Goal: Task Accomplishment & Management: Use online tool/utility

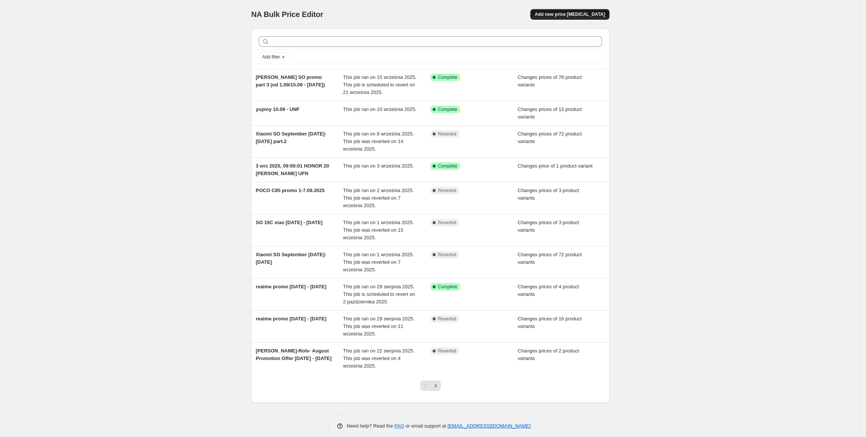
click at [550, 14] on button "Add new price [MEDICAL_DATA]" at bounding box center [569, 14] width 79 height 11
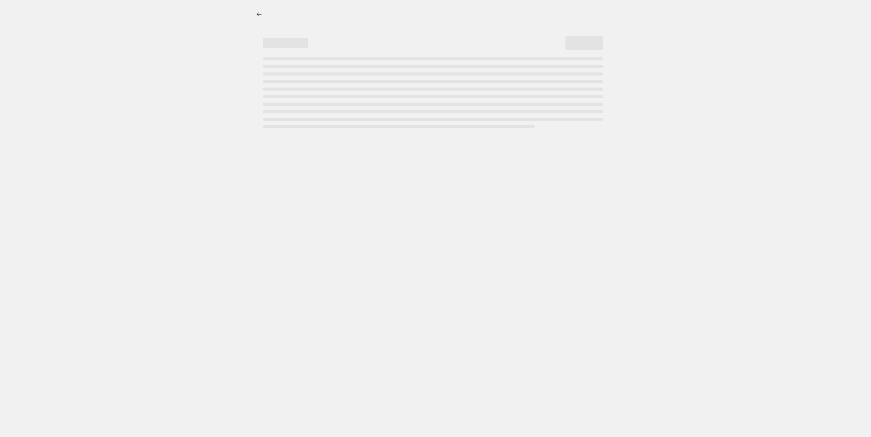
select select "percentage"
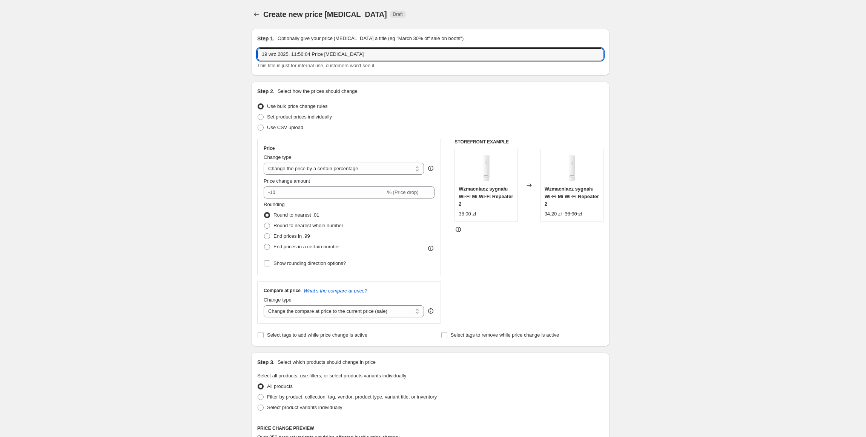
drag, startPoint x: 351, startPoint y: 53, endPoint x: 258, endPoint y: 52, distance: 92.8
click at [258, 52] on div "Step 1. Optionally give your price [MEDICAL_DATA] a title (eg "March 30% off sa…" at bounding box center [430, 52] width 358 height 47
type input "realme promo [DATE] - [DATE]"
click at [855, 226] on div "Create new price [MEDICAL_DATA]. This page is ready Create new price [MEDICAL_D…" at bounding box center [430, 377] width 861 height 754
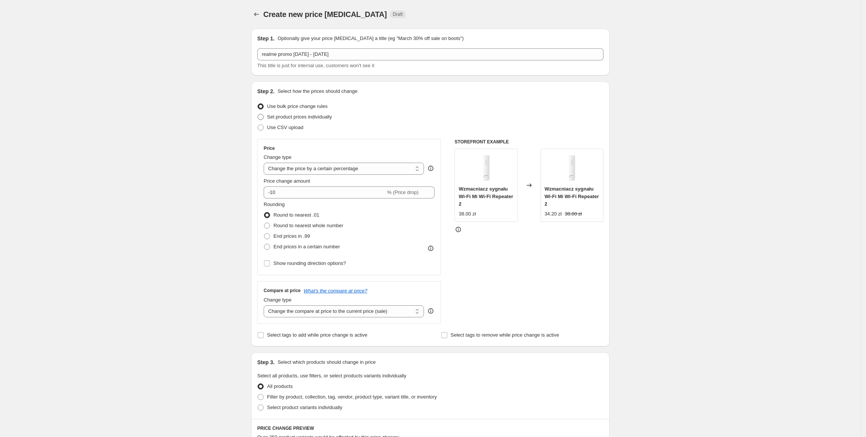
click at [277, 118] on span "Set product prices individually" at bounding box center [299, 117] width 65 height 6
click at [258, 114] on input "Set product prices individually" at bounding box center [258, 114] width 0 height 0
radio input "true"
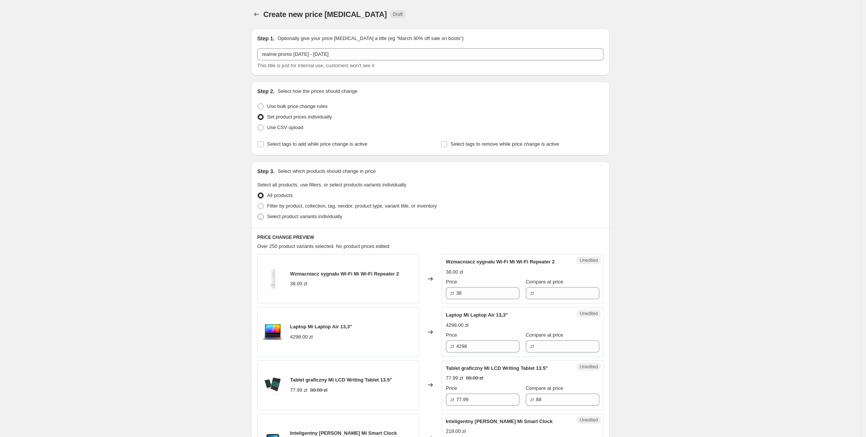
click at [274, 218] on span "Select product variants individually" at bounding box center [304, 217] width 75 height 6
click at [258, 214] on input "Select product variants individually" at bounding box center [258, 214] width 0 height 0
radio input "true"
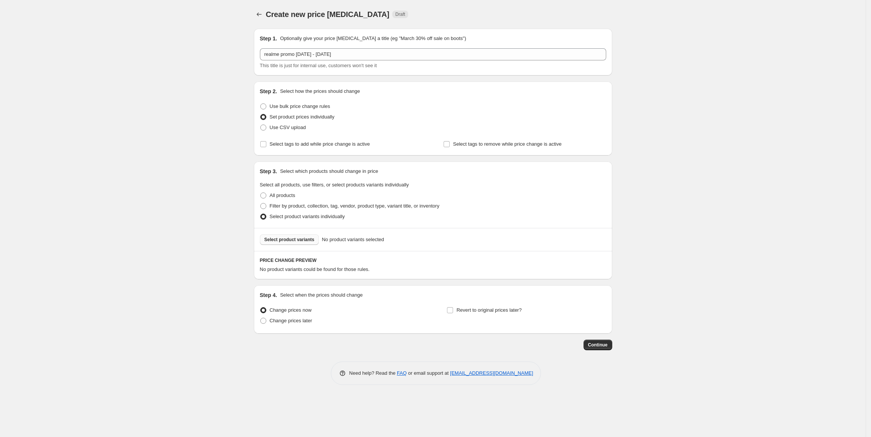
click at [308, 237] on span "Select product variants" at bounding box center [289, 240] width 50 height 6
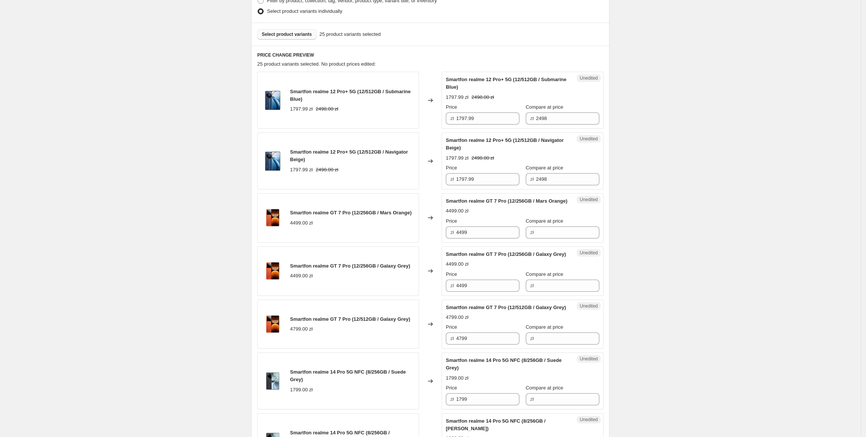
scroll to position [208, 0]
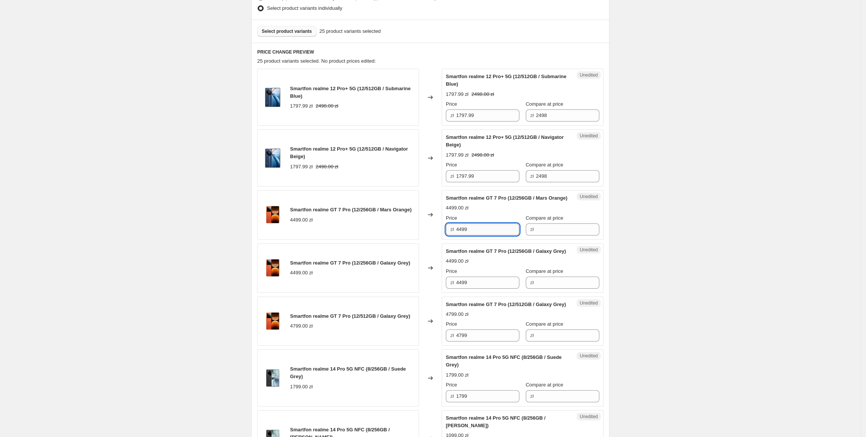
drag, startPoint x: 435, startPoint y: 232, endPoint x: 461, endPoint y: 240, distance: 26.6
click at [428, 232] on div "Smartfon realme GT 7 Pro (12/256GB / Mars Orange) 4499.00 zł Changed to Unedite…" at bounding box center [430, 214] width 346 height 49
click at [580, 235] on input "Compare at price" at bounding box center [567, 229] width 63 height 12
paste input "4499"
type input "4499"
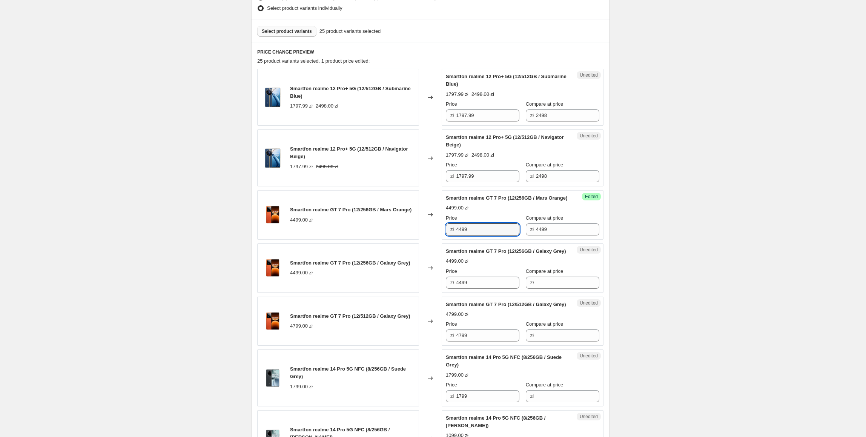
drag, startPoint x: 497, startPoint y: 242, endPoint x: 440, endPoint y: 236, distance: 57.6
click at [440, 236] on div "Smartfon realme GT 7 Pro (12/256GB / Mars Orange) 4499.00 zł Changed to Success…" at bounding box center [430, 214] width 346 height 49
type input "3497.99"
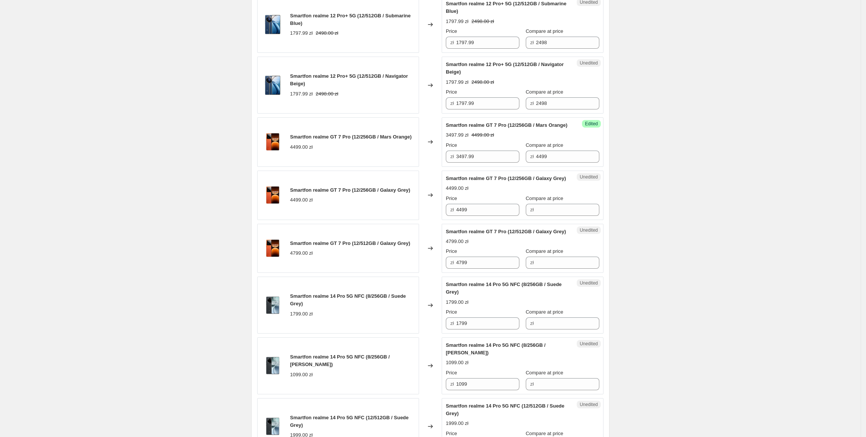
scroll to position [282, 0]
drag, startPoint x: 500, startPoint y: 168, endPoint x: 472, endPoint y: 216, distance: 55.8
click at [420, 166] on div "Smartfon realme GT 7 Pro (12/256GB / Mars Orange) 4499.00 zł Changed to Success…" at bounding box center [430, 140] width 346 height 49
drag, startPoint x: 494, startPoint y: 224, endPoint x: 395, endPoint y: 225, distance: 98.5
click at [396, 219] on div "Smartfon realme GT 7 Pro (12/256GB / Galaxy Grey) 4499.00 zł Changed to Unedite…" at bounding box center [430, 193] width 346 height 49
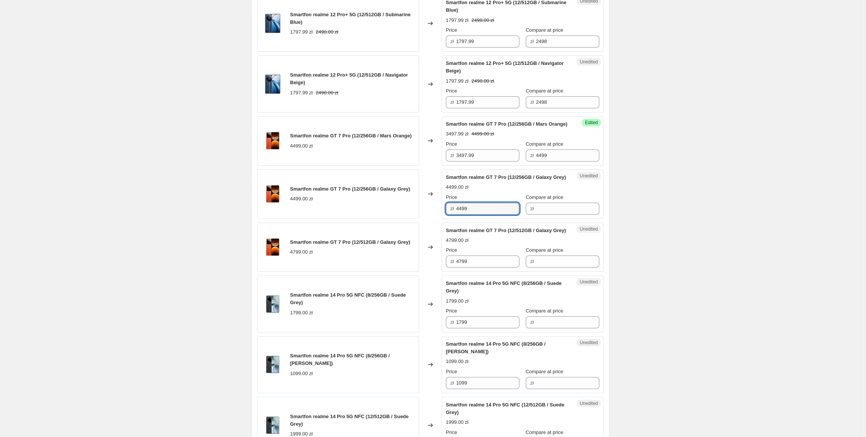
paste input "3497."
type input "3497.99"
drag, startPoint x: 395, startPoint y: 225, endPoint x: 521, endPoint y: 198, distance: 128.1
click at [397, 219] on div "Smartfon realme GT 7 Pro (12/256GB / Galaxy Grey) 4499.00 zł" at bounding box center [338, 193] width 162 height 49
drag, startPoint x: 571, startPoint y: 165, endPoint x: 521, endPoint y: 219, distance: 73.7
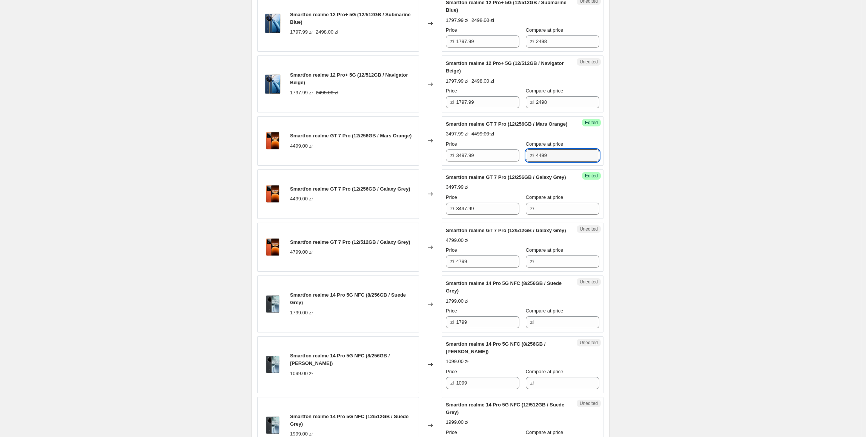
drag, startPoint x: 530, startPoint y: 219, endPoint x: 544, endPoint y: 227, distance: 16.1
click at [530, 215] on div "zł" at bounding box center [563, 209] width 74 height 12
paste input "4499"
type input "4499"
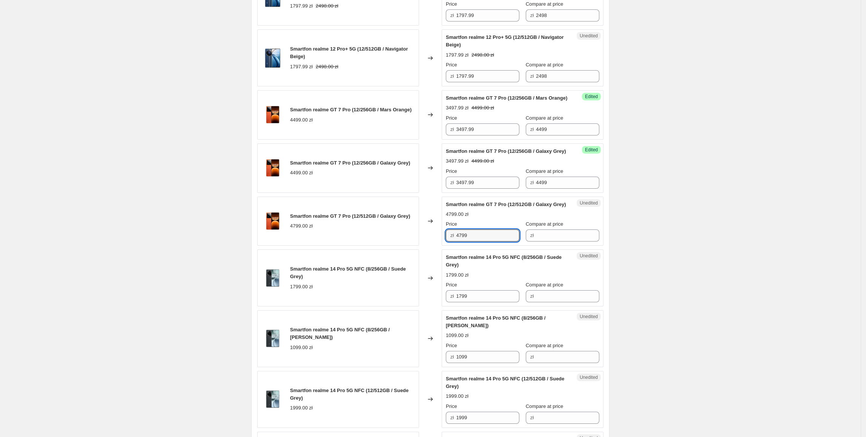
drag, startPoint x: 487, startPoint y: 262, endPoint x: 428, endPoint y: 263, distance: 58.9
click at [428, 246] on div "Smartfon realme GT 7 Pro (12/512GB / Galaxy Grey) 4799.00 zł Changed to Unedite…" at bounding box center [430, 221] width 346 height 49
click at [557, 241] on input "Compare at price" at bounding box center [567, 235] width 63 height 12
paste input "4799"
type input "4799"
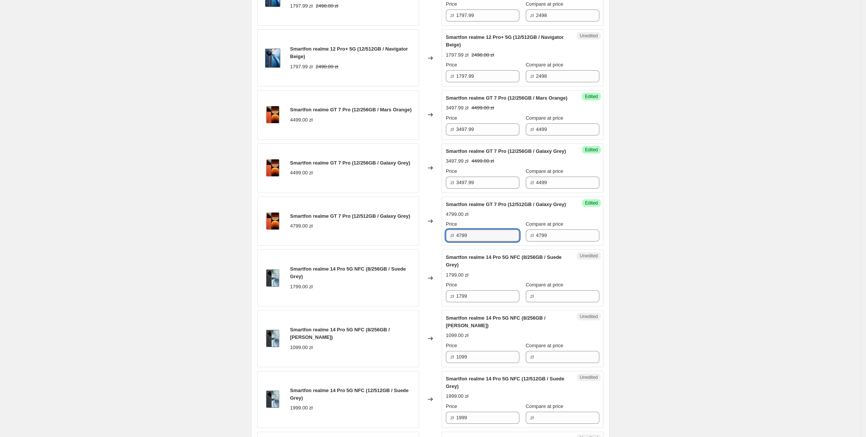
drag, startPoint x: 489, startPoint y: 263, endPoint x: 441, endPoint y: 263, distance: 47.9
click at [441, 246] on div "Smartfon realme GT 7 Pro (12/512GB / Galaxy Grey) 4799.00 zł Changed to Success…" at bounding box center [430, 221] width 346 height 49
type input "3997.99"
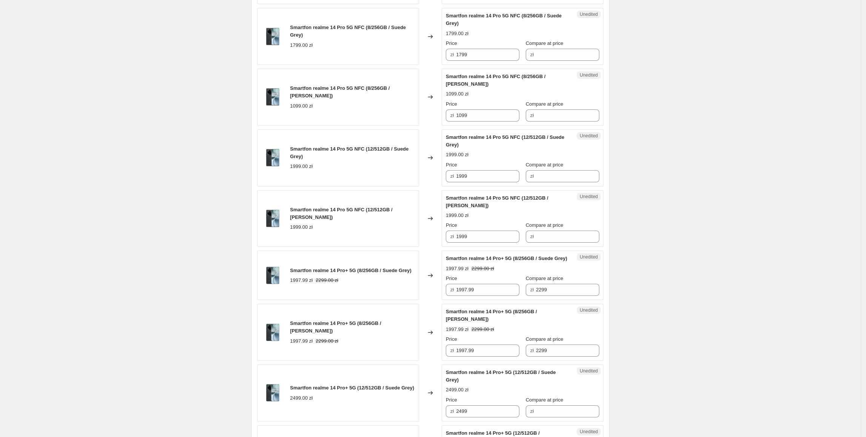
scroll to position [552, 0]
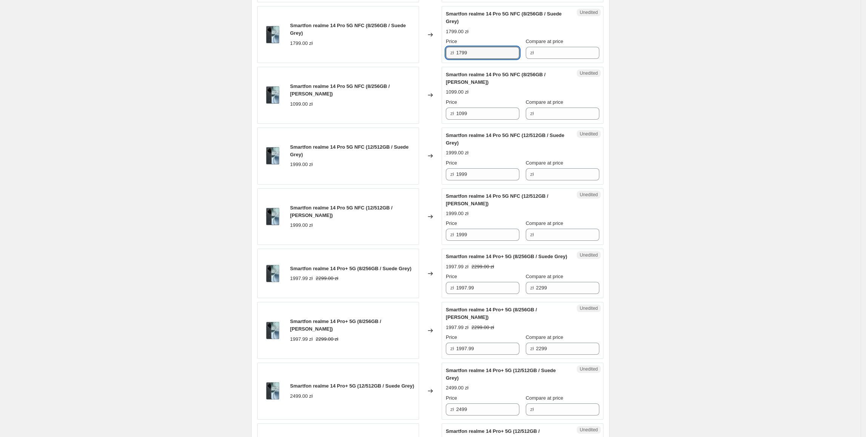
drag, startPoint x: 474, startPoint y: 76, endPoint x: 446, endPoint y: 82, distance: 28.9
click at [446, 63] on div "Unedited Smartfon realme 14 Pro 5G NFC (8/256GB / Suede Grey) 1799.00 zł Price …" at bounding box center [523, 34] width 162 height 57
click at [550, 59] on input "Compare at price" at bounding box center [567, 53] width 63 height 12
paste input "1799"
type input "1799"
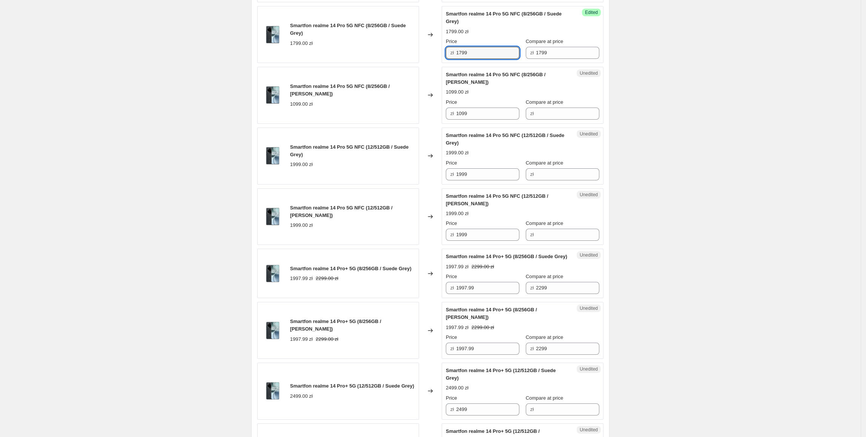
drag, startPoint x: 497, startPoint y: 78, endPoint x: 453, endPoint y: 79, distance: 43.8
click at [453, 59] on div "zł 1799" at bounding box center [483, 53] width 74 height 12
type input "1597.99"
click at [692, 121] on div "Create new price [MEDICAL_DATA]. This page is ready Create new price [MEDICAL_D…" at bounding box center [430, 234] width 861 height 1573
drag, startPoint x: 507, startPoint y: 76, endPoint x: 414, endPoint y: 77, distance: 93.6
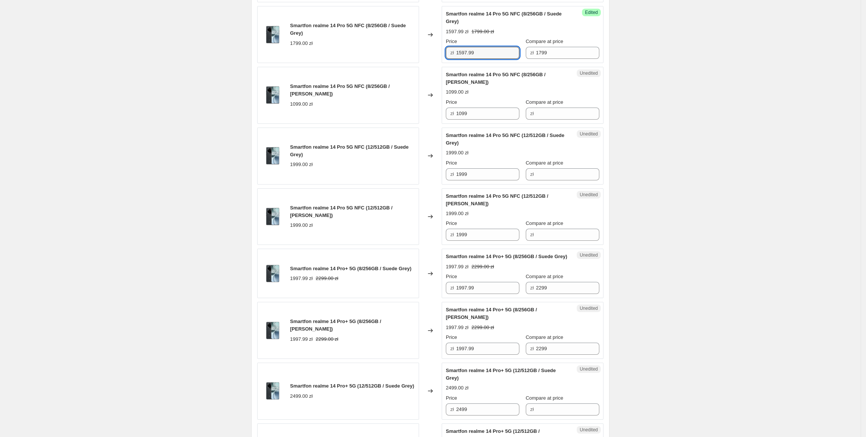
click at [414, 63] on div "Smartfon realme 14 Pro 5G NFC (8/256GB / Suede Grey) 1799.00 zł Changed to Succ…" at bounding box center [430, 34] width 346 height 57
drag, startPoint x: 487, startPoint y: 142, endPoint x: 358, endPoint y: 139, distance: 129.1
click at [358, 124] on div "Smartfon realme 14 Pro 5G NFC (8/256GB / [PERSON_NAME]) 1099.00 zł Changed to U…" at bounding box center [430, 95] width 346 height 57
paste input "597."
type input "1597.99"
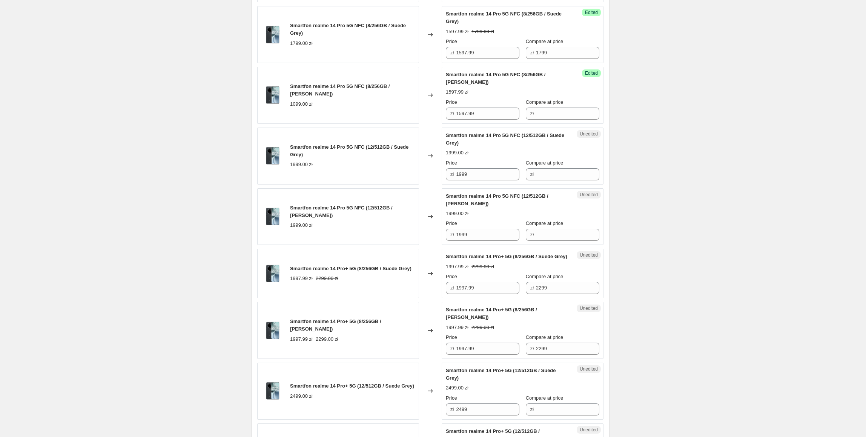
drag, startPoint x: 366, startPoint y: 140, endPoint x: 629, endPoint y: 76, distance: 270.1
click at [367, 124] on div "Smartfon realme 14 Pro 5G NFC (8/256GB / [PERSON_NAME]) 1099.00 zł" at bounding box center [338, 95] width 162 height 57
drag, startPoint x: 552, startPoint y: 78, endPoint x: 498, endPoint y: 97, distance: 56.9
click at [478, 59] on div "Price zł 1597.99 Compare at price zł 1799" at bounding box center [523, 48] width 154 height 21
click at [532, 120] on div "Compare at price zł" at bounding box center [563, 108] width 74 height 21
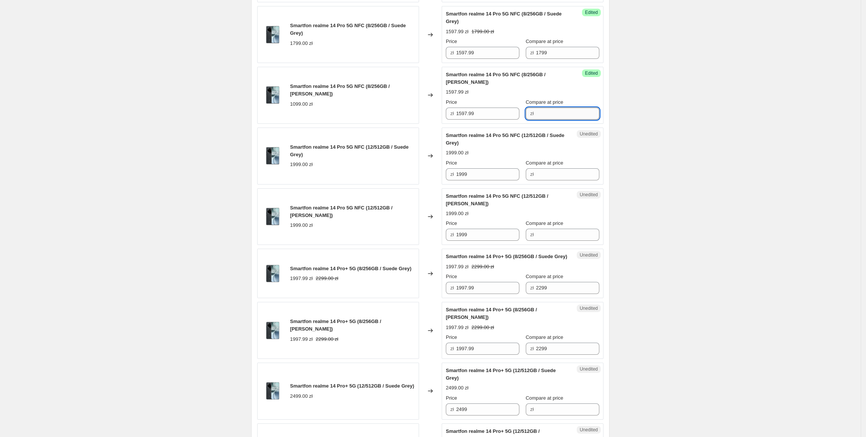
drag, startPoint x: 536, startPoint y: 137, endPoint x: 548, endPoint y: 137, distance: 11.3
click at [536, 120] on input "Compare at price" at bounding box center [567, 114] width 63 height 12
paste input "1799"
type input "1799"
click at [644, 121] on div "Create new price [MEDICAL_DATA]. This page is ready Create new price [MEDICAL_D…" at bounding box center [430, 234] width 861 height 1573
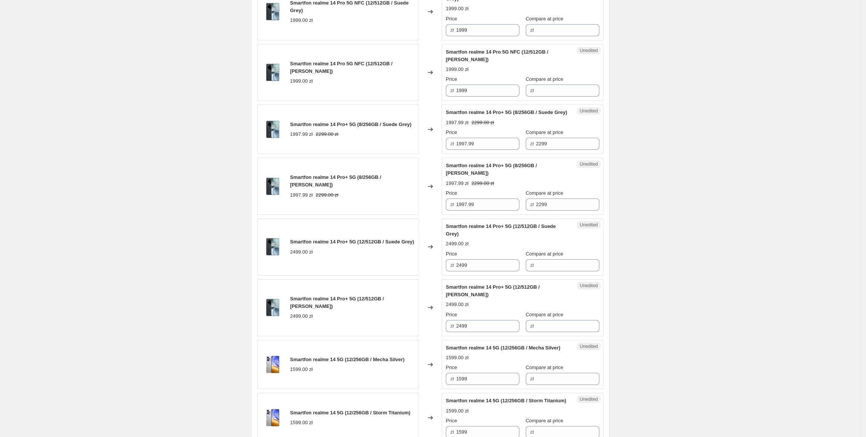
scroll to position [696, 0]
drag, startPoint x: 502, startPoint y: 56, endPoint x: 453, endPoint y: 56, distance: 48.3
click at [426, 40] on div "Smartfon realme 14 Pro 5G NFC (12/512GB / Suede Grey) 1999.00 zł Changed to Une…" at bounding box center [430, 11] width 346 height 57
click at [526, 36] on div "zł" at bounding box center [563, 30] width 74 height 12
paste input "1999"
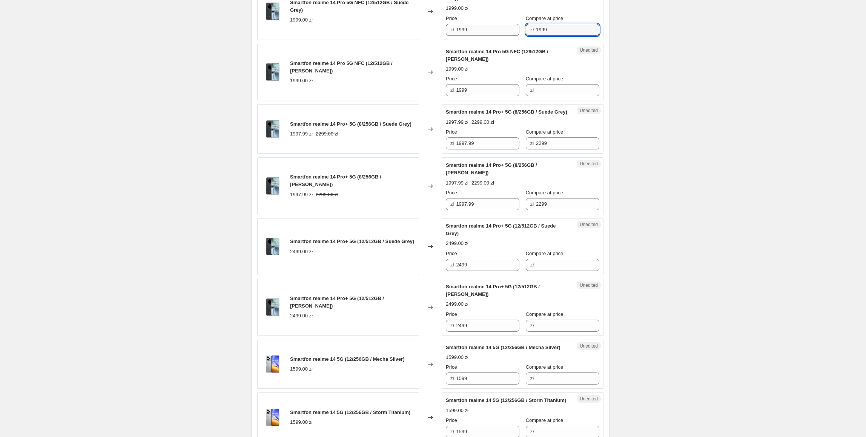
type input "1999"
drag, startPoint x: 491, startPoint y: 53, endPoint x: 442, endPoint y: 46, distance: 49.5
click at [442, 40] on div "Smartfon realme 14 Pro 5G NFC (12/512GB / Suede Grey) 1999.00 zł Changed to Suc…" at bounding box center [430, 11] width 346 height 57
type input "1797.99"
drag, startPoint x: 766, startPoint y: 134, endPoint x: 773, endPoint y: 140, distance: 9.4
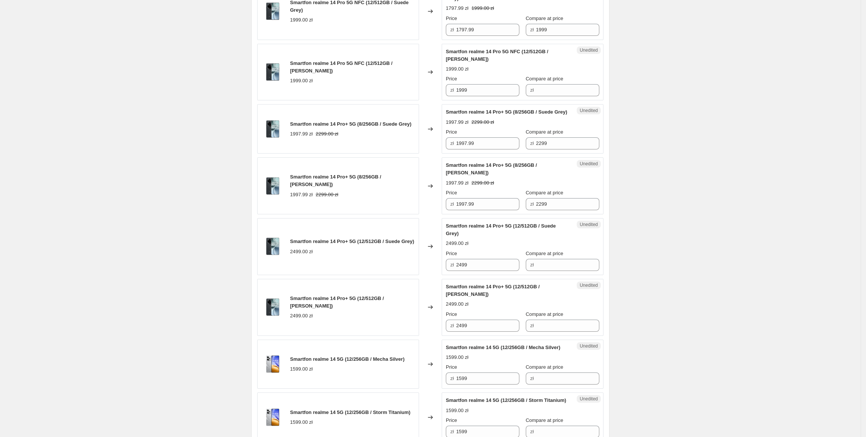
click at [766, 134] on div "Create new price [MEDICAL_DATA]. This page is ready Create new price [MEDICAL_D…" at bounding box center [430, 90] width 861 height 1573
drag, startPoint x: 498, startPoint y: 60, endPoint x: 476, endPoint y: 105, distance: 50.3
click at [414, 40] on div "Smartfon realme 14 Pro 5G NFC (12/512GB / Suede Grey) 1999.00 zł Changed to Suc…" at bounding box center [430, 11] width 346 height 57
paste input "797."
drag, startPoint x: 492, startPoint y: 116, endPoint x: 373, endPoint y: 109, distance: 119.1
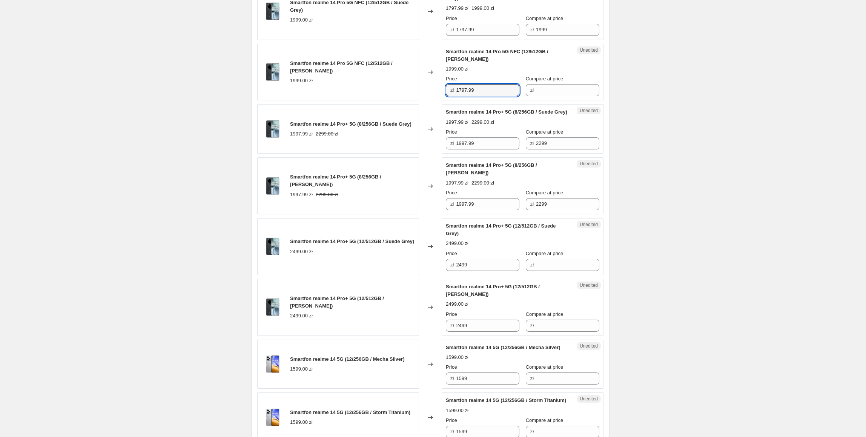
click at [373, 101] on div "Smartfon realme 14 Pro 5G NFC (12/512GB / [PERSON_NAME]) 1999.00 zł Changed to …" at bounding box center [430, 72] width 346 height 57
type input "1797.99"
click at [375, 85] on div "1999.00 zł" at bounding box center [352, 81] width 125 height 8
drag, startPoint x: 554, startPoint y: 56, endPoint x: 499, endPoint y: 55, distance: 55.5
click at [499, 36] on div "Price zł 1797.99 Compare at price zł 1999" at bounding box center [523, 25] width 154 height 21
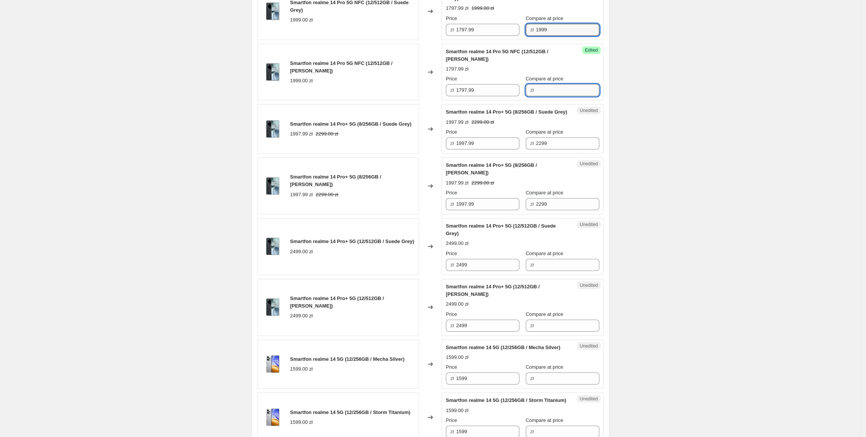
click at [583, 96] on input "Compare at price" at bounding box center [567, 90] width 63 height 12
paste input "1999"
type input "1999"
click at [657, 108] on div "Create new price [MEDICAL_DATA]. This page is ready Create new price [MEDICAL_D…" at bounding box center [430, 90] width 861 height 1573
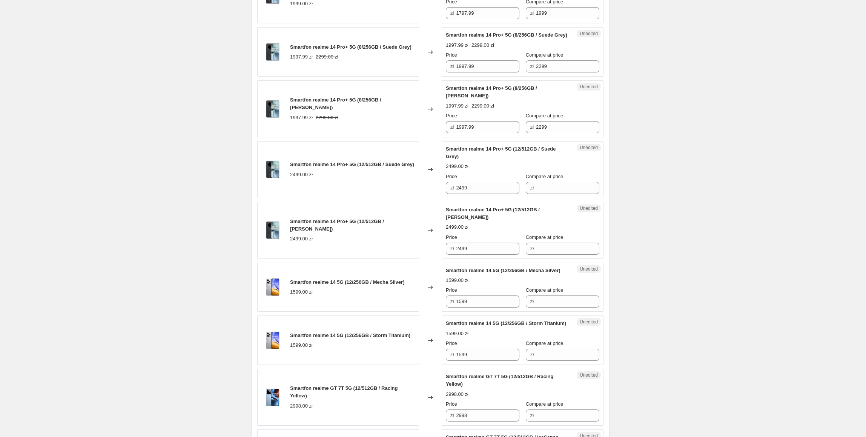
scroll to position [773, 0]
drag, startPoint x: 486, startPoint y: 100, endPoint x: 450, endPoint y: 102, distance: 36.3
click at [450, 72] on div "zł 1997.99" at bounding box center [483, 66] width 74 height 12
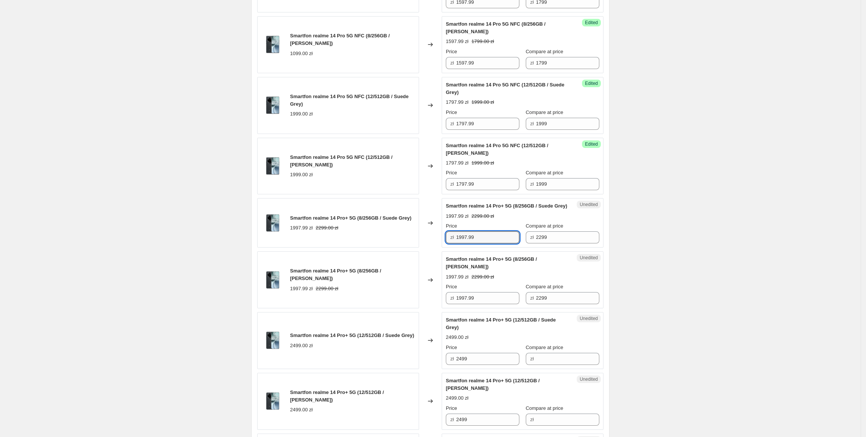
scroll to position [604, 0]
click at [635, 227] on div "Create new price [MEDICAL_DATA]. This page is ready Create new price [MEDICAL_D…" at bounding box center [430, 182] width 861 height 1573
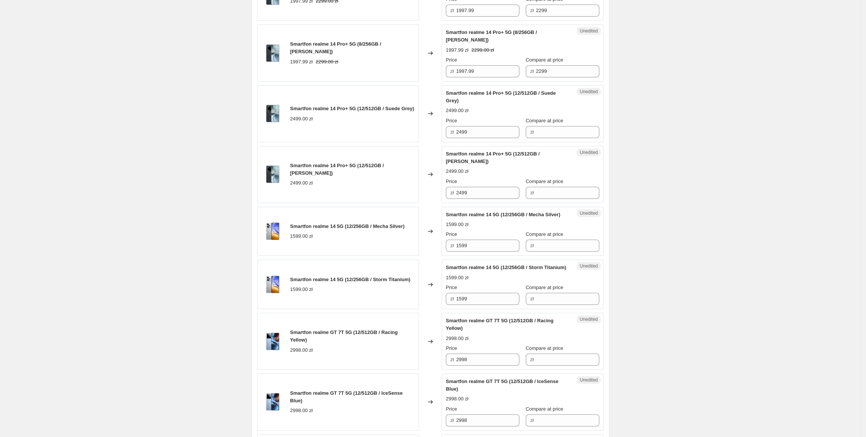
scroll to position [830, 0]
drag, startPoint x: 475, startPoint y: 159, endPoint x: 467, endPoint y: 172, distance: 15.8
click at [426, 141] on div "Smartfon realme 14 Pro+ 5G (12/512GB / Suede Grey) 2499.00 zł Changed to Unedit…" at bounding box center [430, 112] width 346 height 57
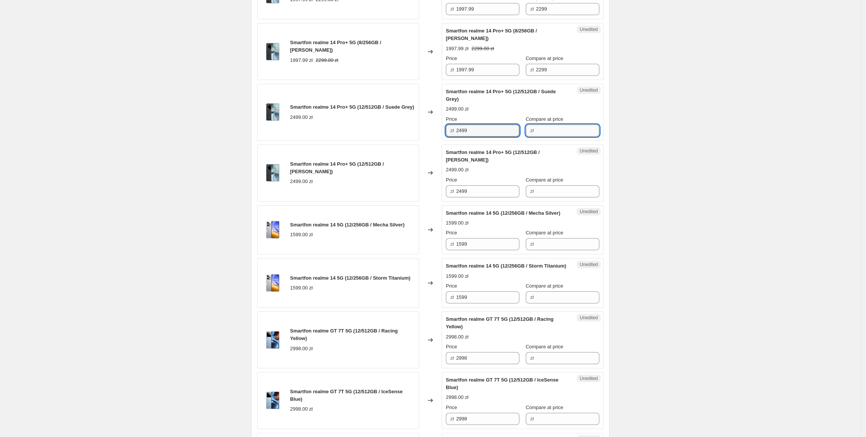
drag, startPoint x: 568, startPoint y: 162, endPoint x: 561, endPoint y: 163, distance: 7.6
click at [568, 137] on input "Compare at price" at bounding box center [567, 131] width 63 height 12
paste input "2499"
type input "2499"
drag, startPoint x: 451, startPoint y: 160, endPoint x: 434, endPoint y: 161, distance: 17.4
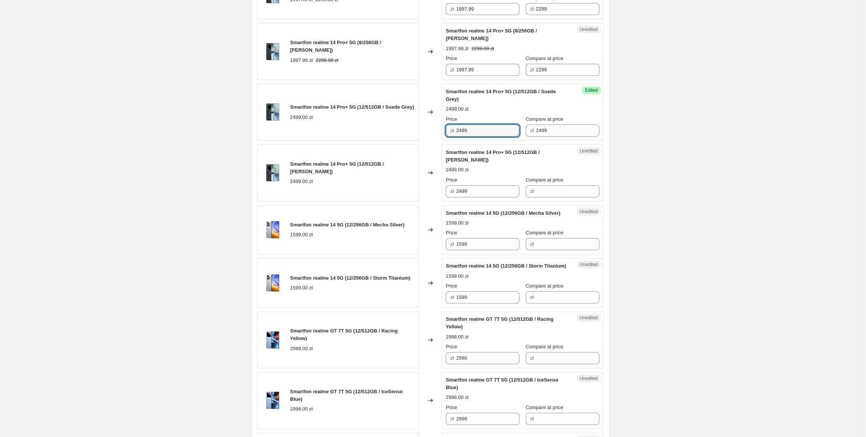
click at [434, 141] on div "Smartfon realme 14 Pro+ 5G (12/512GB / Suede Grey) 2499.00 zł Changed to Succes…" at bounding box center [430, 112] width 346 height 57
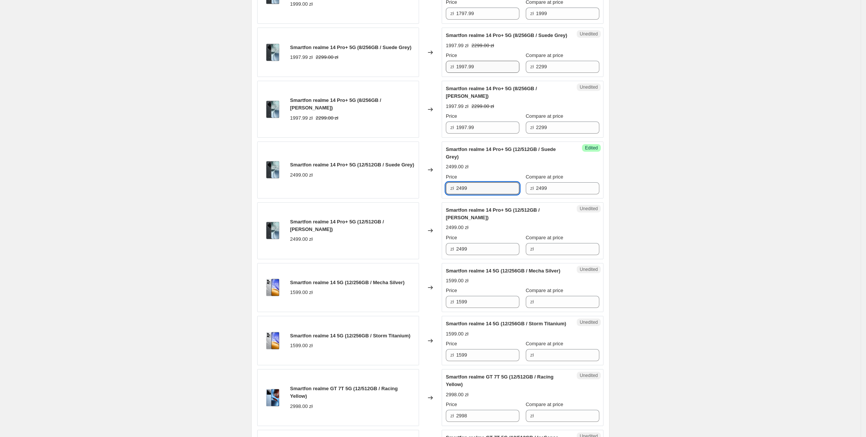
scroll to position [759, 0]
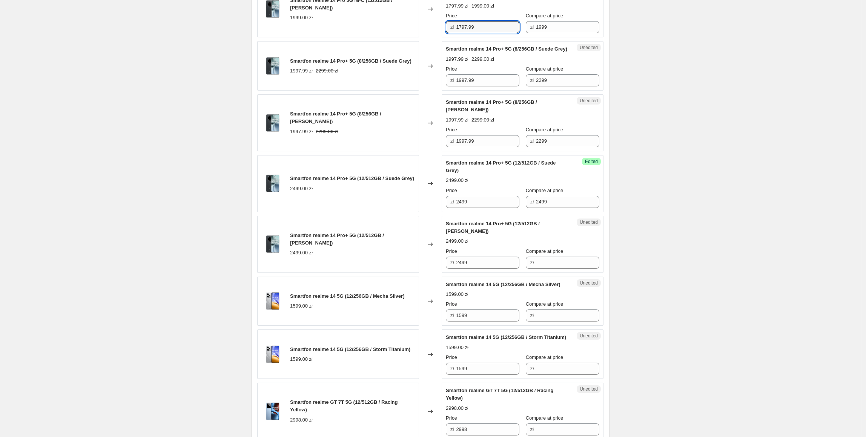
drag, startPoint x: 497, startPoint y: 55, endPoint x: 414, endPoint y: 56, distance: 83.0
click at [414, 38] on div "Smartfon realme 14 Pro 5G NFC (12/512GB / [PERSON_NAME]) 1999.00 zł Changed to …" at bounding box center [430, 9] width 346 height 57
drag, startPoint x: 507, startPoint y: 232, endPoint x: 429, endPoint y: 231, distance: 78.5
click at [429, 212] on div "Smartfon realme 14 Pro+ 5G (12/512GB / Suede Grey) 2499.00 zł Changed to Succes…" at bounding box center [430, 183] width 346 height 57
paste input "1797."
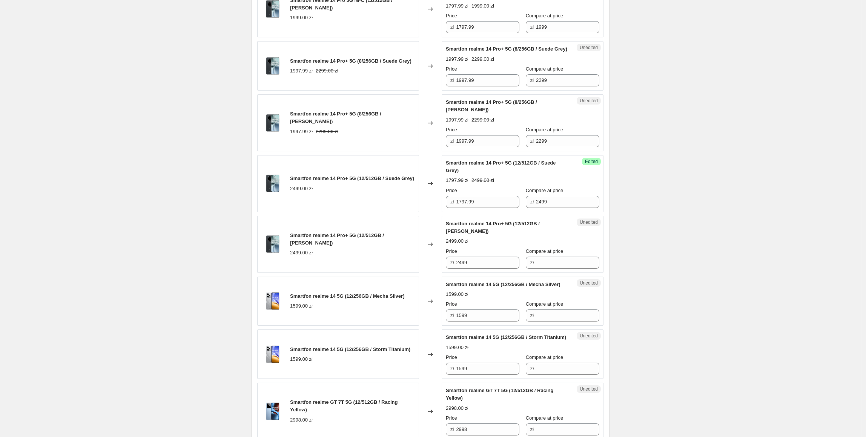
click at [423, 212] on div "Changed to" at bounding box center [430, 183] width 23 height 57
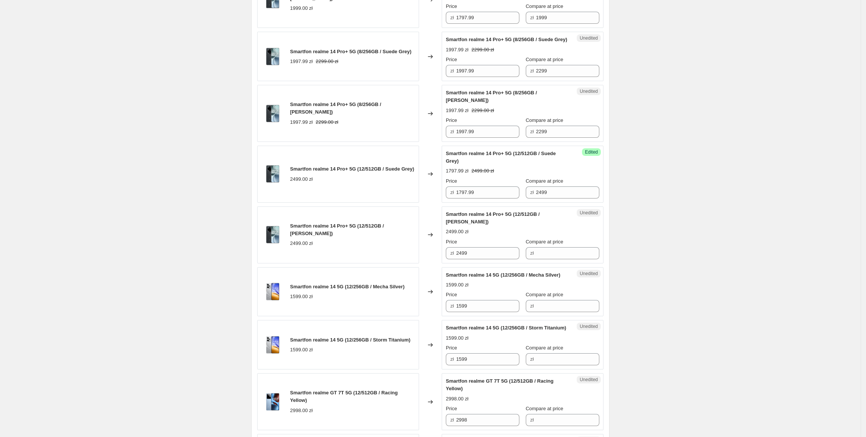
scroll to position [769, 0]
drag, startPoint x: 497, startPoint y: 227, endPoint x: 433, endPoint y: 229, distance: 63.8
click at [433, 202] on div "Smartfon realme 14 Pro+ 5G (12/512GB / Suede Grey) 2499.00 zł Changed to Succes…" at bounding box center [430, 173] width 346 height 57
type input "2147.99"
click at [684, 232] on div "Create new price [MEDICAL_DATA]. This page is ready Create new price [MEDICAL_D…" at bounding box center [430, 17] width 861 height 1573
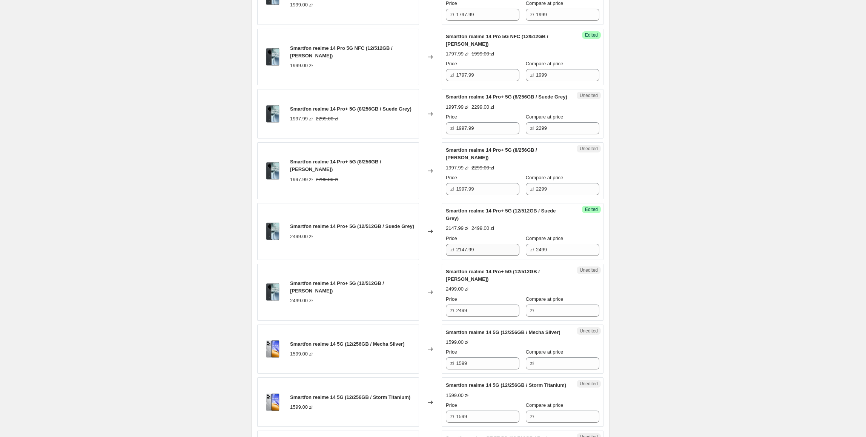
scroll to position [711, 0]
drag, startPoint x: 500, startPoint y: 281, endPoint x: 411, endPoint y: 287, distance: 88.4
click at [411, 260] on div "Smartfon realme 14 Pro+ 5G (12/512GB / Suede Grey) 2499.00 zł Changed to Succes…" at bounding box center [430, 231] width 346 height 57
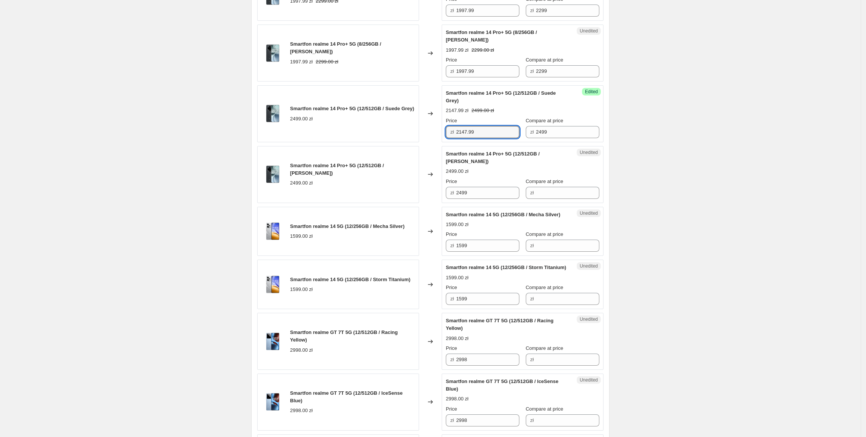
scroll to position [832, 0]
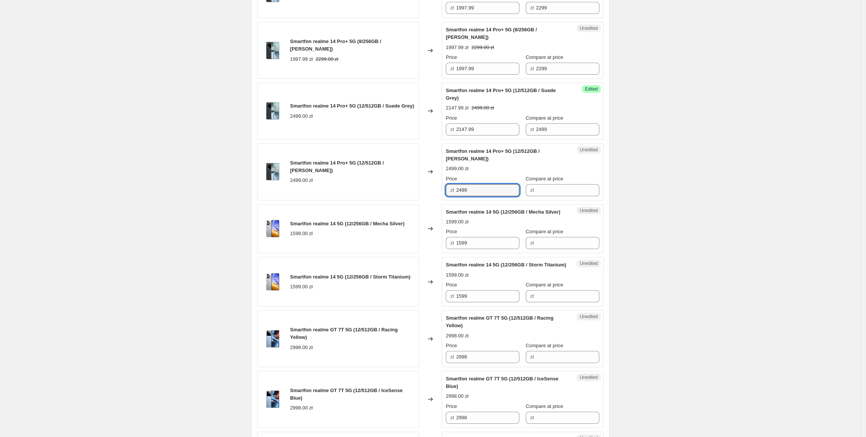
drag, startPoint x: 501, startPoint y: 220, endPoint x: 448, endPoint y: 223, distance: 52.9
click at [448, 196] on div "zł 2499" at bounding box center [483, 190] width 74 height 12
paste input "147."
type input "2147.99"
drag, startPoint x: 558, startPoint y: 162, endPoint x: 509, endPoint y: 164, distance: 49.9
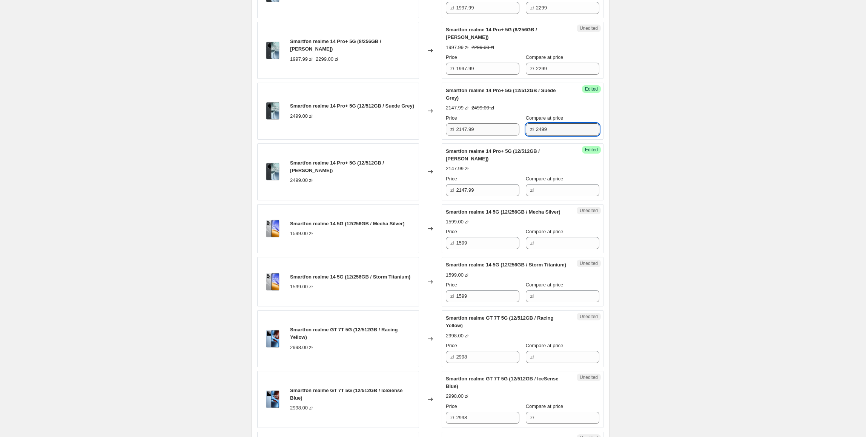
click at [509, 135] on div "Price zł 2147.99 Compare at price zł 2499" at bounding box center [523, 124] width 154 height 21
click at [550, 196] on input "Compare at price" at bounding box center [567, 190] width 63 height 12
paste input "2499"
type input "2499"
click at [373, 252] on div "Smartfon realme 14 5G (12/256GB / Mecha Silver) 1599.00 zł" at bounding box center [338, 228] width 162 height 49
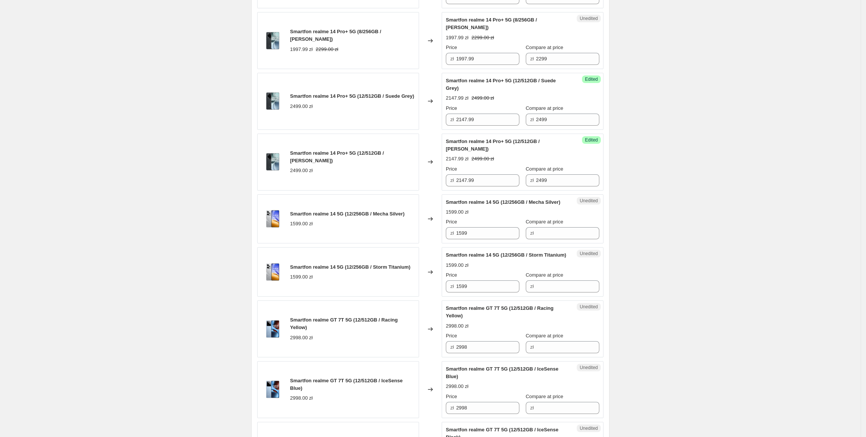
scroll to position [847, 0]
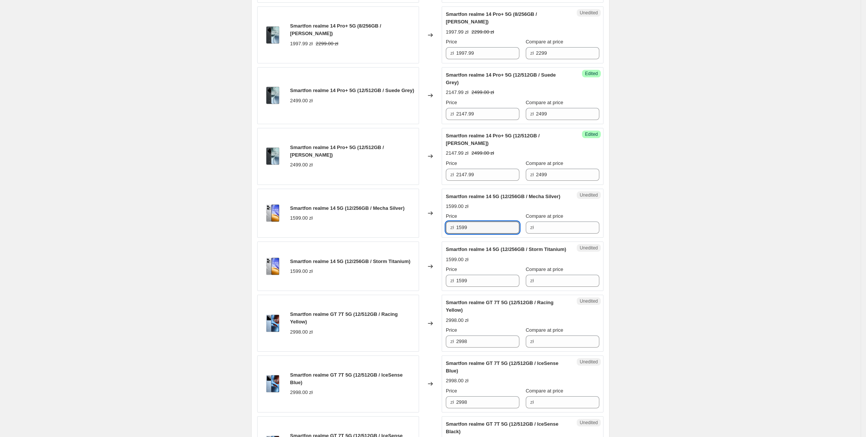
drag, startPoint x: 477, startPoint y: 266, endPoint x: 447, endPoint y: 266, distance: 29.8
click at [443, 238] on div "Smartfon realme 14 5G (12/256GB / Mecha Silver) 1599.00 zł Changed to Unedited …" at bounding box center [430, 213] width 346 height 49
click at [561, 234] on input "Compare at price" at bounding box center [567, 227] width 63 height 12
paste input "1599"
type input "1599"
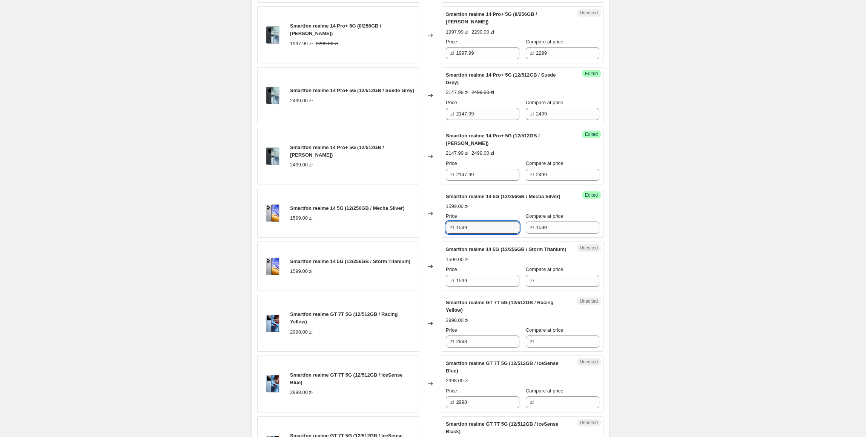
drag, startPoint x: 470, startPoint y: 266, endPoint x: 433, endPoint y: 266, distance: 37.0
click at [433, 238] on div "Smartfon realme 14 5G (12/256GB / Mecha Silver) 1599.00 zł Changed to Success E…" at bounding box center [430, 213] width 346 height 49
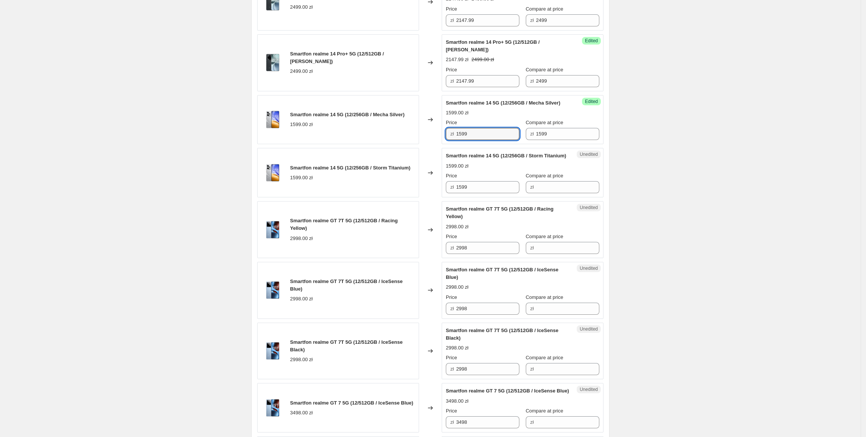
scroll to position [945, 0]
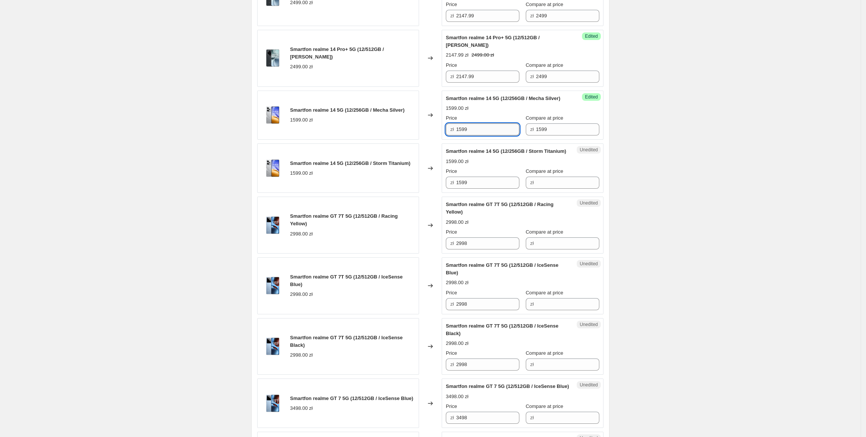
click at [492, 135] on input "1599" at bounding box center [487, 129] width 63 height 12
drag, startPoint x: 495, startPoint y: 171, endPoint x: 450, endPoint y: 174, distance: 45.7
click at [450, 135] on div "zł 1599" at bounding box center [483, 129] width 74 height 12
type input "1297.99"
click at [604, 193] on div "Unedited Smartfon realme 14 5G (12/256GB / Storm Titanium) 1599.00 zł Price zł …" at bounding box center [523, 167] width 162 height 49
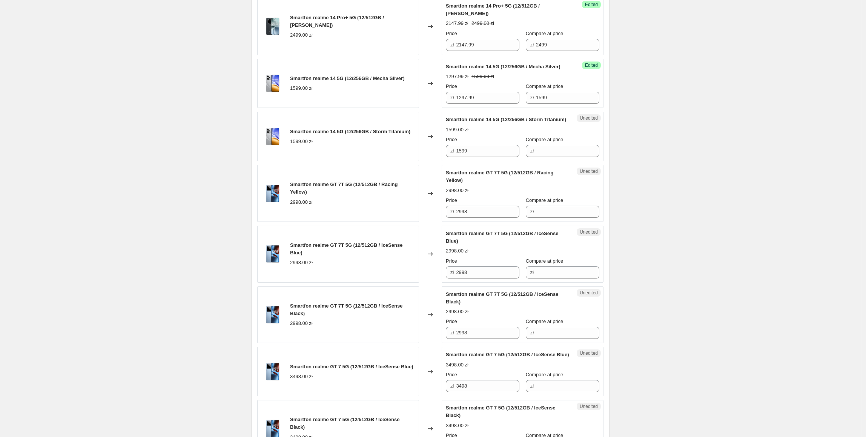
scroll to position [977, 0]
drag, startPoint x: 497, startPoint y: 139, endPoint x: 418, endPoint y: 139, distance: 78.9
click at [418, 108] on div "Smartfon realme 14 5G (12/256GB / Mecha Silver) 1599.00 zł Changed to Success E…" at bounding box center [430, 82] width 346 height 49
paste input "297."
drag, startPoint x: 490, startPoint y: 201, endPoint x: 394, endPoint y: 204, distance: 95.5
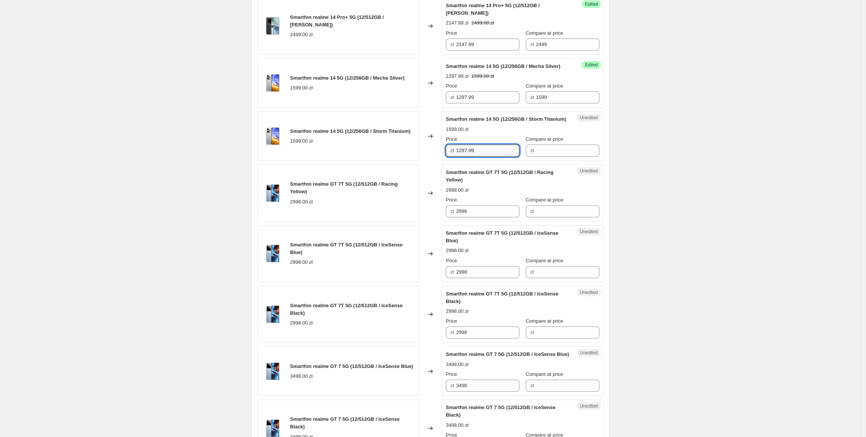
click at [394, 161] on div "Smartfon realme 14 5G (12/256GB / Storm Titanium) 1599.00 zł Changed to Unedite…" at bounding box center [430, 135] width 346 height 49
type input "1297.99"
click at [395, 161] on div "Smartfon realme 14 5G (12/256GB / Storm Titanium) 1599.00 zł" at bounding box center [338, 135] width 162 height 49
drag, startPoint x: 555, startPoint y: 143, endPoint x: 523, endPoint y: 180, distance: 49.4
click at [487, 103] on div "Price zł 1297.99 Compare at price zł 1599" at bounding box center [523, 92] width 154 height 21
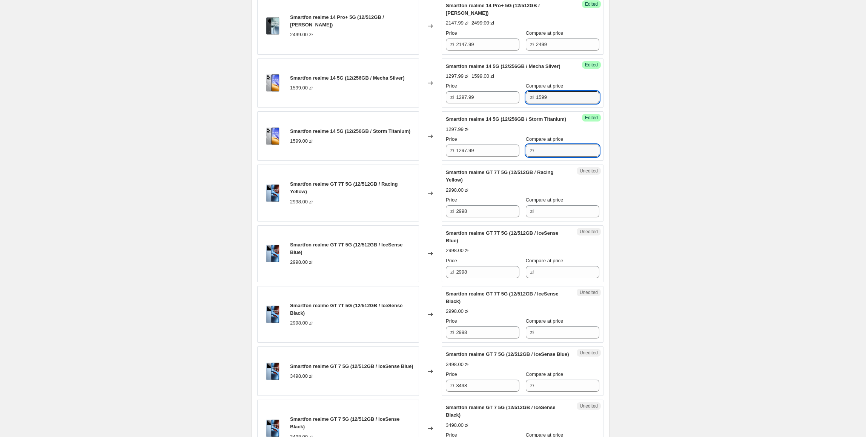
click at [536, 157] on input "Compare at price" at bounding box center [567, 150] width 63 height 12
paste input "1599"
type input "1599"
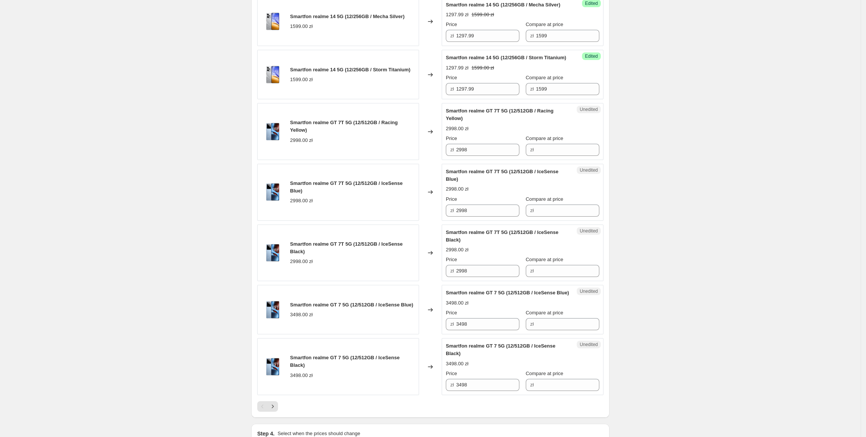
scroll to position [1106, 0]
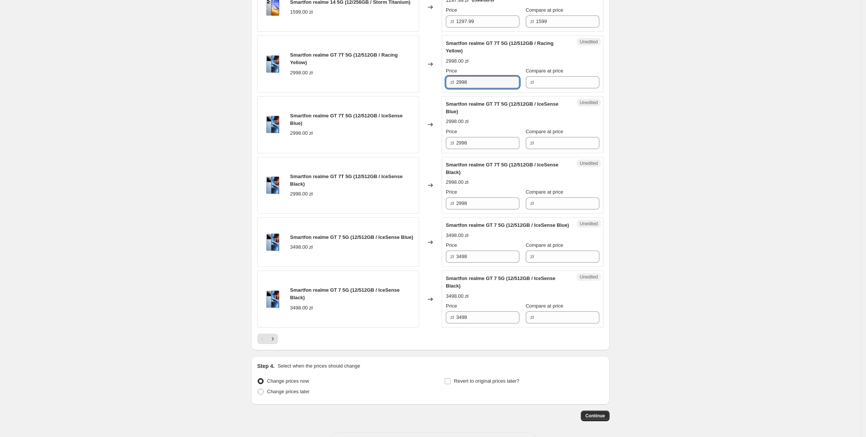
drag, startPoint x: 491, startPoint y: 132, endPoint x: 452, endPoint y: 133, distance: 39.3
click at [410, 92] on div "Smartfon realme GT 7T 5G (12/512GB / Racing Yellow) 2998.00 zł Changed to Unedi…" at bounding box center [430, 63] width 346 height 57
click at [559, 88] on input "Compare at price" at bounding box center [567, 82] width 63 height 12
paste input "2998"
type input "2998"
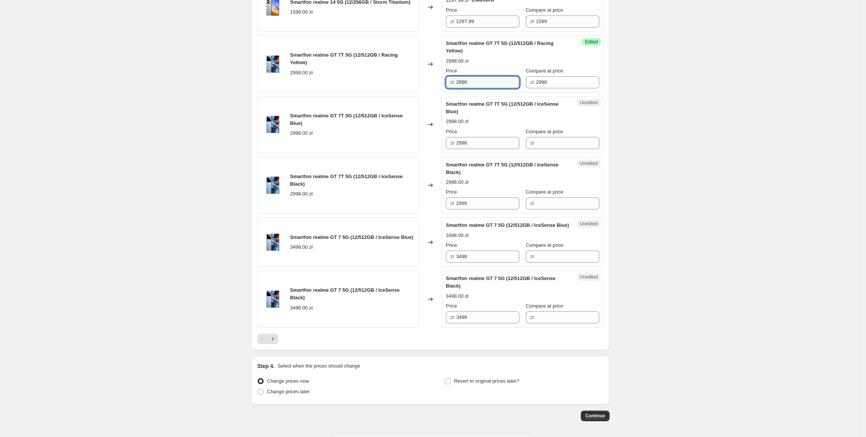
drag, startPoint x: 487, startPoint y: 136, endPoint x: 448, endPoint y: 135, distance: 39.3
click at [448, 88] on div "zł 2998" at bounding box center [483, 82] width 74 height 12
type input "2497.99"
drag, startPoint x: 500, startPoint y: 134, endPoint x: 417, endPoint y: 135, distance: 82.6
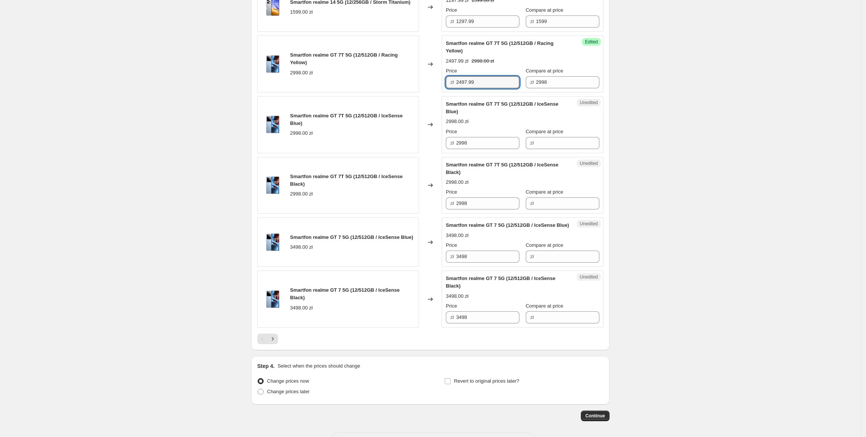
click at [417, 92] on div "Smartfon realme GT 7T 5G (12/512GB / Racing Yellow) 2998.00 zł Changed to Succe…" at bounding box center [430, 63] width 346 height 57
drag, startPoint x: 497, startPoint y: 191, endPoint x: 386, endPoint y: 191, distance: 110.2
click at [386, 153] on div "Smartfon realme GT 7T 5G (12/512GB / IceSense Blue) 2998.00 zł Changed to Unedi…" at bounding box center [430, 124] width 346 height 57
paste input "497.99"
type input "2497.99"
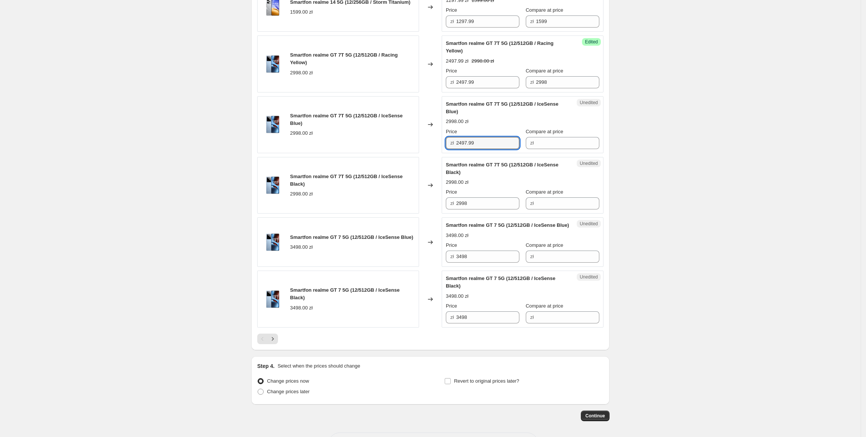
click at [386, 153] on div "Smartfon realme GT 7T 5G (12/512GB / IceSense Blue) 2998.00 zł" at bounding box center [338, 124] width 162 height 57
paste input "497.99"
drag, startPoint x: 484, startPoint y: 247, endPoint x: 407, endPoint y: 246, distance: 76.2
click at [407, 214] on div "Smartfon realme GT 7T 5G (12/512GB / IceSense Black) 2998.00 zł Changed to Uned…" at bounding box center [430, 185] width 346 height 57
type input "2497.99"
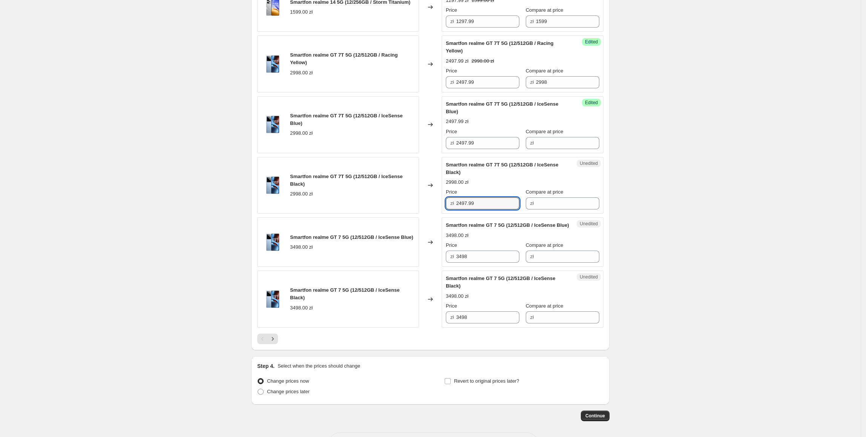
click at [407, 198] on div "2998.00 zł" at bounding box center [352, 194] width 125 height 8
drag, startPoint x: 554, startPoint y: 136, endPoint x: 541, endPoint y: 159, distance: 26.2
click at [514, 88] on div "Price zł 2497.99 Compare at price zł 2998" at bounding box center [523, 77] width 154 height 21
click at [567, 149] on input "Compare at price" at bounding box center [567, 143] width 63 height 12
paste input "2998"
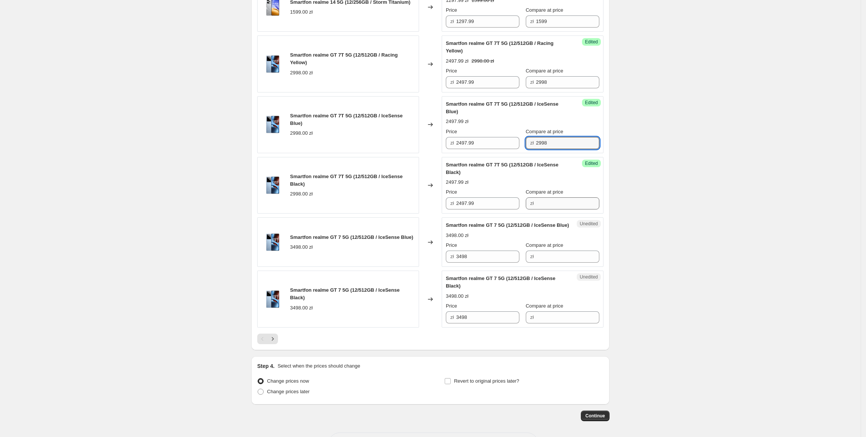
type input "2998"
click at [559, 209] on input "Compare at price" at bounding box center [567, 203] width 63 height 12
paste input "2998"
type input "2998"
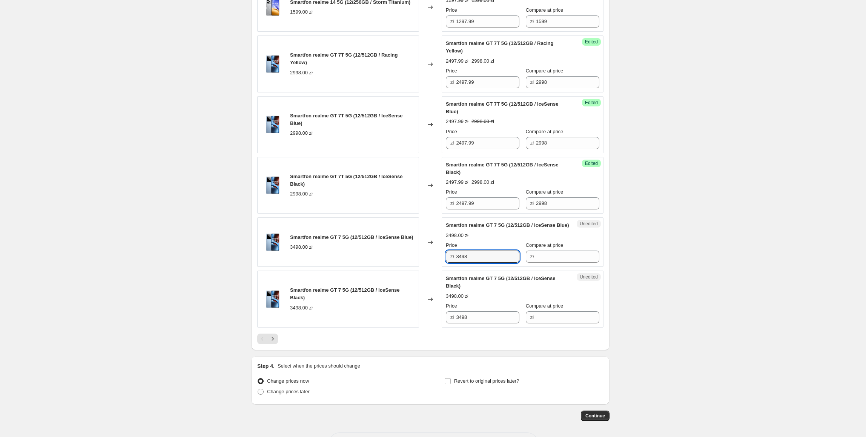
drag, startPoint x: 490, startPoint y: 314, endPoint x: 444, endPoint y: 314, distance: 46.4
click at [444, 267] on div "Unedited Smartfon realme GT 7 5G (12/512GB / IceSense Blue) 3498.00 zł Price zł…" at bounding box center [523, 241] width 162 height 49
click at [543, 263] on input "Compare at price" at bounding box center [567, 257] width 63 height 12
paste input "3498"
type input "3498"
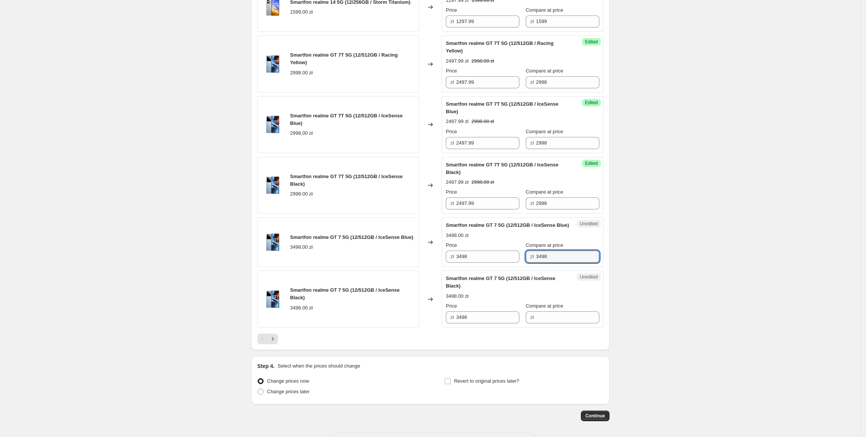
drag, startPoint x: 655, startPoint y: 243, endPoint x: 678, endPoint y: 241, distance: 22.4
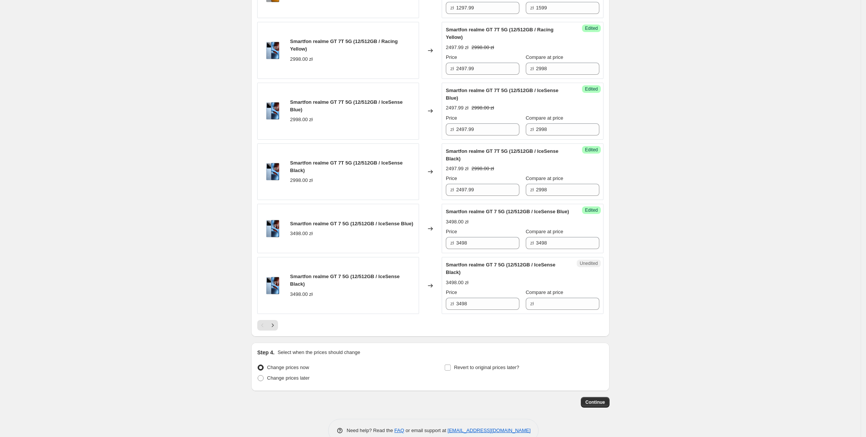
scroll to position [1122, 0]
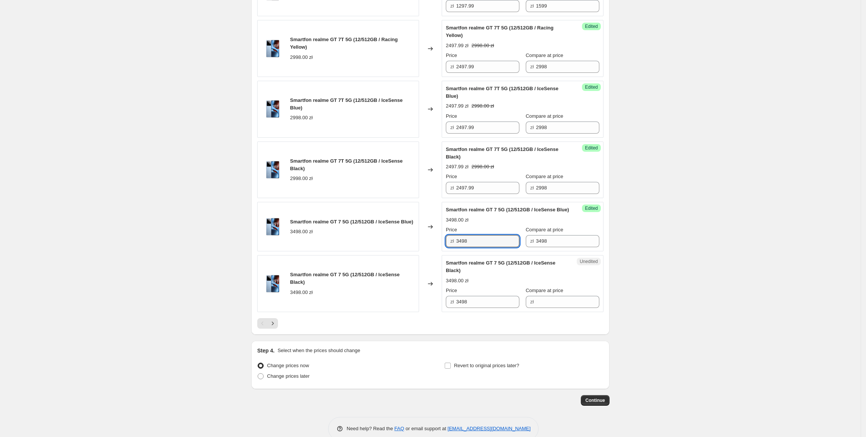
drag, startPoint x: 492, startPoint y: 302, endPoint x: 440, endPoint y: 302, distance: 52.4
click at [440, 251] on div "Smartfon realme GT 7 5G (12/512GB / IceSense Blue) 3498.00 zł Changed to Succes…" at bounding box center [430, 226] width 346 height 49
type input "2997.99"
drag, startPoint x: 493, startPoint y: 304, endPoint x: 481, endPoint y: 355, distance: 52.5
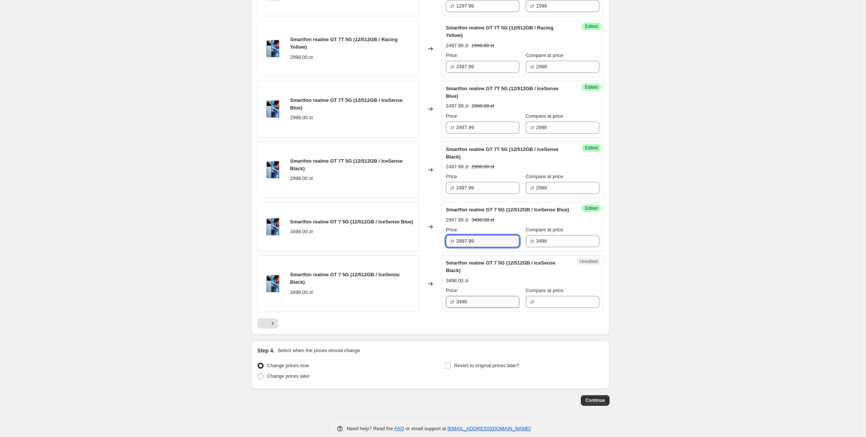
click at [420, 251] on div "Smartfon realme GT 7 5G (12/512GB / IceSense Blue) 3498.00 zł Changed to Succes…" at bounding box center [430, 226] width 346 height 49
paste input "2997.99"
drag, startPoint x: 472, startPoint y: 360, endPoint x: 390, endPoint y: 360, distance: 81.5
click at [390, 312] on div "Smartfon realme GT 7 5G (12/512GB / IceSense Black) 3498.00 zł Changed to Unedi…" at bounding box center [430, 283] width 346 height 57
type input "2997.99"
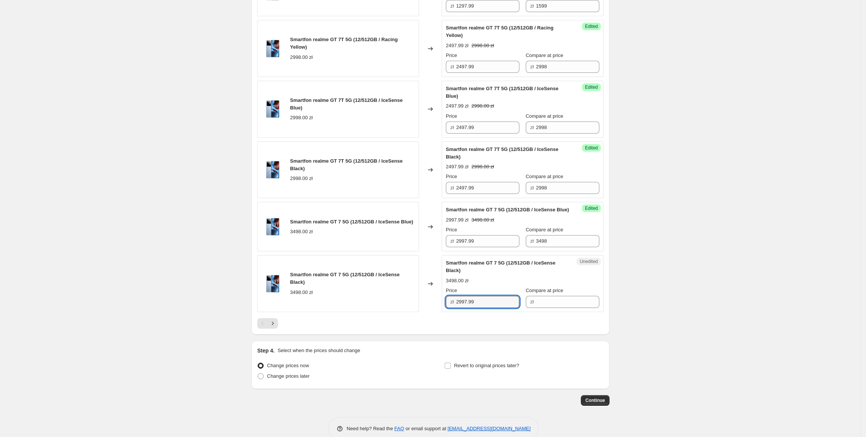
click at [392, 312] on div "Smartfon realme GT 7 5G (12/512GB / IceSense Black) 3498.00 zł" at bounding box center [338, 283] width 162 height 57
drag, startPoint x: 548, startPoint y: 304, endPoint x: 565, endPoint y: 346, distance: 45.9
click at [529, 247] on div "zł 3498" at bounding box center [563, 241] width 74 height 12
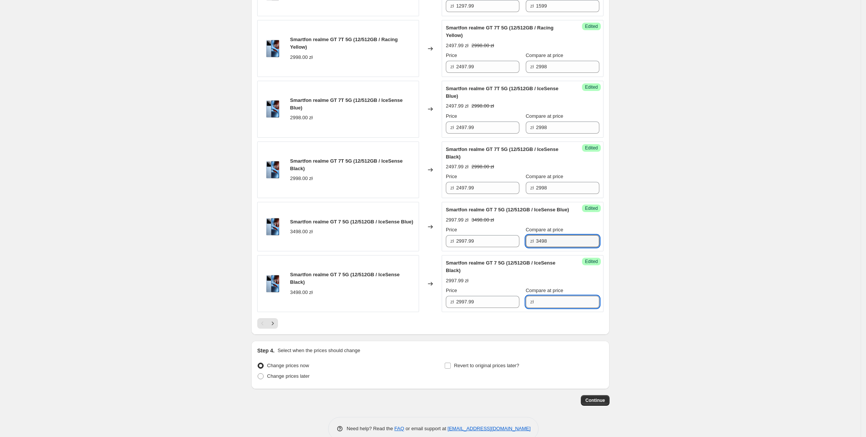
click at [560, 308] on input "Compare at price" at bounding box center [567, 302] width 63 height 12
paste input "3498"
type input "3498"
click at [272, 327] on icon "Next" at bounding box center [273, 324] width 8 height 8
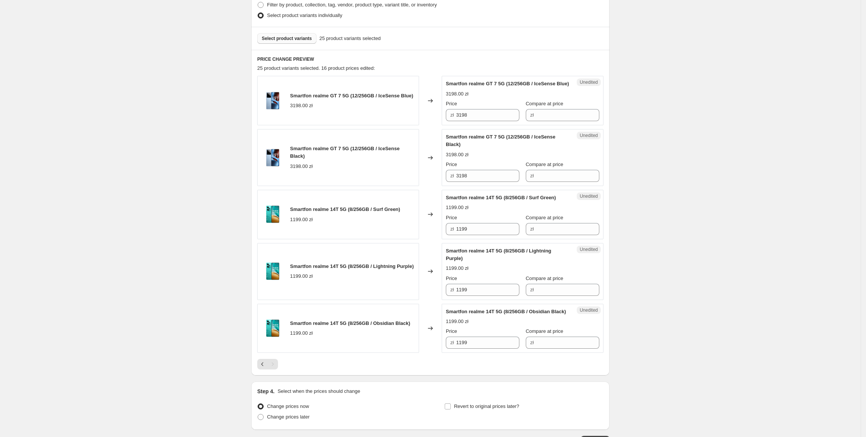
scroll to position [201, 0]
drag, startPoint x: 508, startPoint y: 121, endPoint x: 430, endPoint y: 131, distance: 78.3
click at [417, 126] on div "Smartfon realme GT 7 5G (12/256GB / IceSense Blue) 3198.00 zł Changed to Unedit…" at bounding box center [430, 100] width 346 height 49
click at [568, 117] on input "Compare at price" at bounding box center [567, 115] width 63 height 12
paste input "3198"
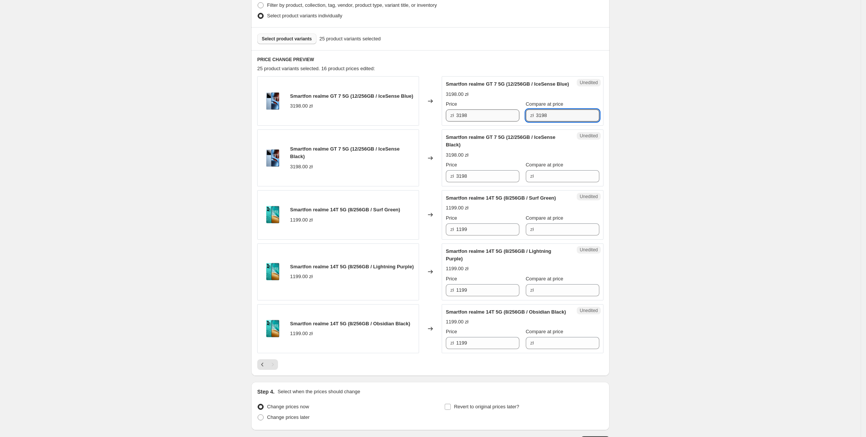
type input "3198"
drag, startPoint x: 488, startPoint y: 127, endPoint x: 444, endPoint y: 127, distance: 44.5
click at [444, 126] on div "Smartfon realme GT 7 5G (12/256GB / IceSense Blue) 3198.00 zł Changed to Succes…" at bounding box center [430, 100] width 346 height 49
type input "2697.99"
click at [659, 150] on div "Create new price [MEDICAL_DATA]. This page is ready Create new price [MEDICAL_D…" at bounding box center [430, 145] width 861 height 693
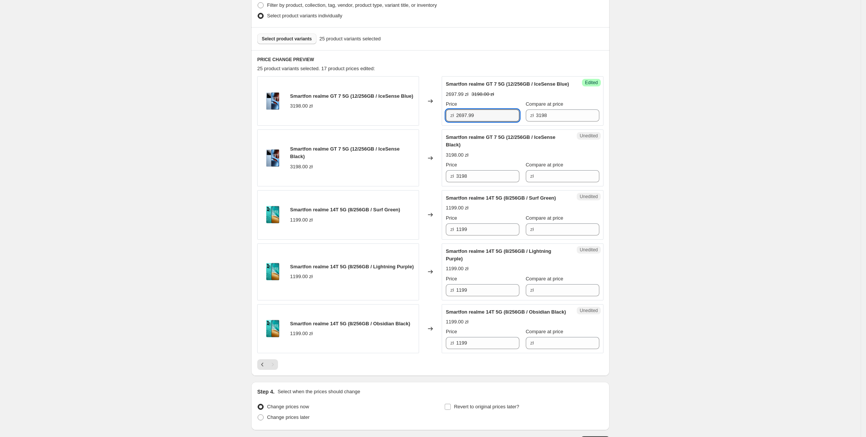
drag, startPoint x: 497, startPoint y: 120, endPoint x: 455, endPoint y: 155, distance: 55.4
click at [428, 123] on div "Smartfon realme GT 7 5G (12/256GB / IceSense Blue) 3198.00 zł Changed to Succes…" at bounding box center [430, 100] width 346 height 49
paste input "2697.99"
drag, startPoint x: 486, startPoint y: 186, endPoint x: 402, endPoint y: 180, distance: 84.3
click at [402, 180] on div "Smartfon realme GT 7 5G (12/256GB / IceSense Black) 3198.00 zł Changed to Unedi…" at bounding box center [430, 157] width 346 height 57
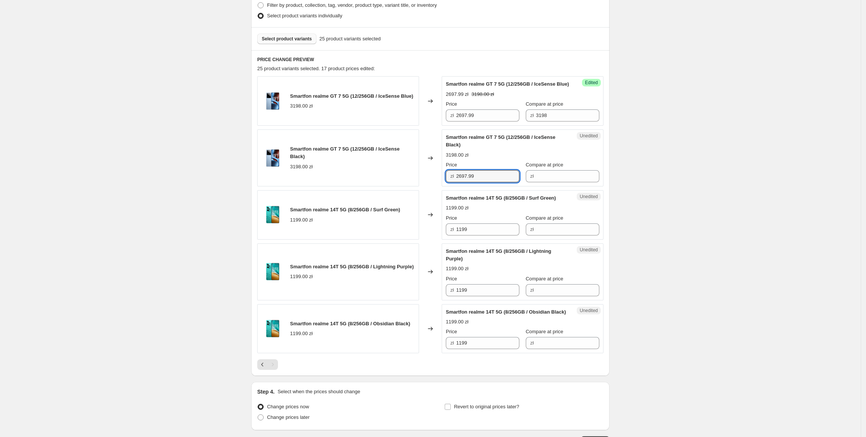
type input "2697.99"
click at [402, 180] on div "Smartfon realme GT 7 5G (12/256GB / IceSense Black) 3198.00 zł" at bounding box center [338, 157] width 162 height 57
drag, startPoint x: 550, startPoint y: 126, endPoint x: 506, endPoint y: 127, distance: 43.8
click at [506, 121] on div "Price zł 2697.99 Compare at price zł 3198" at bounding box center [523, 110] width 154 height 21
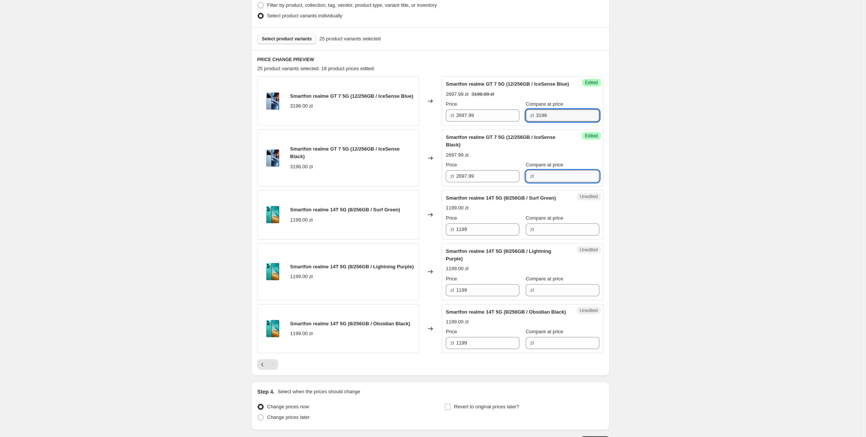
click at [547, 182] on input "Compare at price" at bounding box center [567, 176] width 63 height 12
paste input "3198"
type input "3198"
click at [627, 157] on div "Create new price [MEDICAL_DATA]. This page is ready Create new price [MEDICAL_D…" at bounding box center [430, 145] width 861 height 693
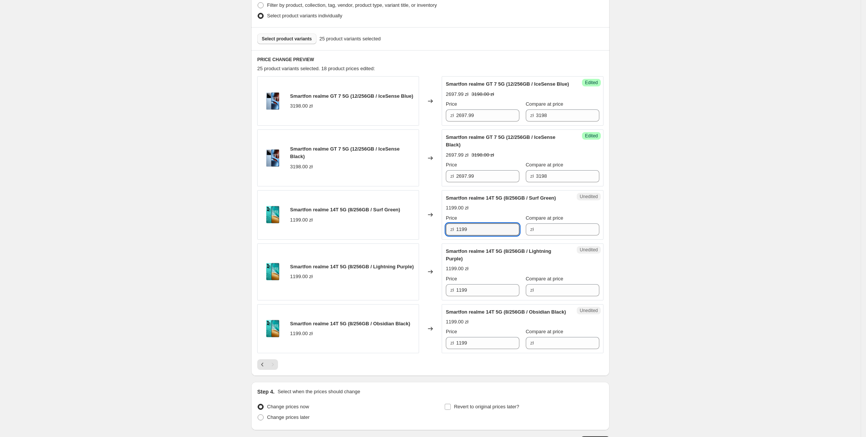
drag, startPoint x: 491, startPoint y: 242, endPoint x: 399, endPoint y: 242, distance: 91.7
click at [399, 240] on div "Smartfon realme 14T 5G (8/256GB / Surf Green) 1199.00 zł Changed to Unedited Sm…" at bounding box center [430, 214] width 346 height 49
click at [536, 235] on input "Compare at price" at bounding box center [567, 229] width 63 height 12
paste input "1199"
type input "1199"
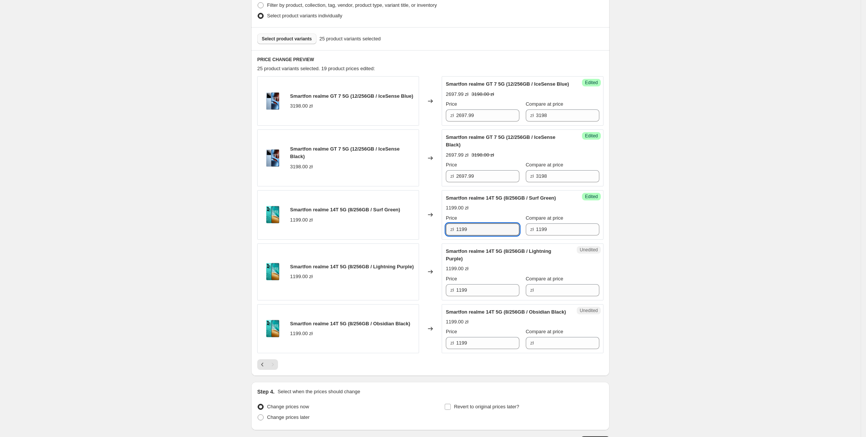
drag, startPoint x: 498, startPoint y: 243, endPoint x: 447, endPoint y: 243, distance: 51.7
click at [447, 240] on div "Success Edited Smartfon realme 14T 5G (8/256GB / Surf Green) 1199.00 zł Price z…" at bounding box center [523, 214] width 162 height 49
type input "997.99"
click at [687, 245] on div "Create new price [MEDICAL_DATA]. This page is ready Create new price [MEDICAL_D…" at bounding box center [430, 145] width 861 height 693
drag, startPoint x: 494, startPoint y: 234, endPoint x: 455, endPoint y: 277, distance: 57.7
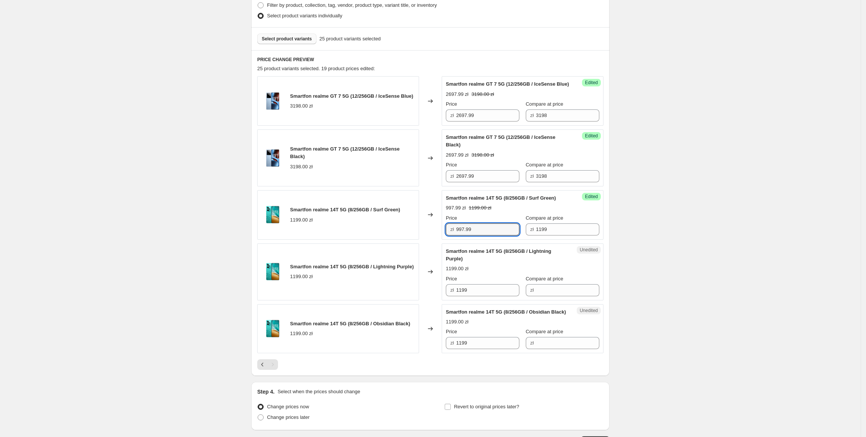
click at [419, 239] on div "Smartfon realme 14T 5G (8/256GB / Surf Green) 1199.00 zł Changed to Success Edi…" at bounding box center [430, 214] width 346 height 49
drag, startPoint x: 494, startPoint y: 296, endPoint x: 427, endPoint y: 300, distance: 67.3
click at [427, 300] on div "Smartfon realme 14T 5G (8/256GB / Lightning Purple) 1199.00 zł Changed to Unedi…" at bounding box center [430, 271] width 346 height 57
paste input "997."
type input "997.99"
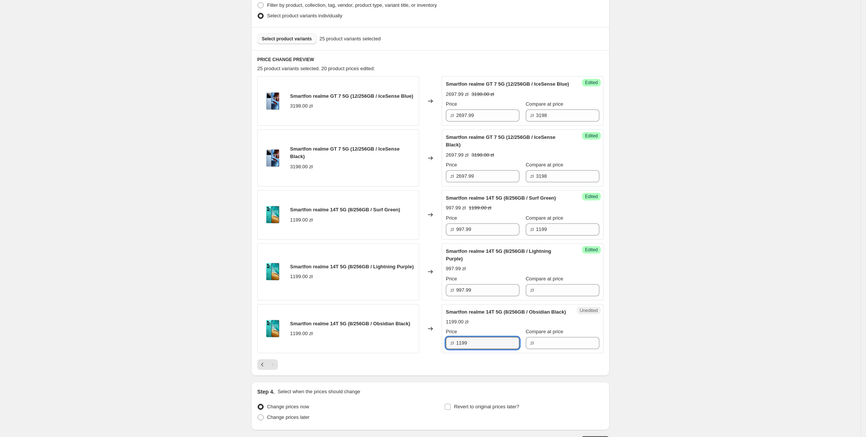
drag, startPoint x: 492, startPoint y: 357, endPoint x: 389, endPoint y: 355, distance: 103.8
click at [389, 354] on div "Smartfon realme 14T 5G (8/256GB / Obsidian Black) 1199.00 zł Changed to Unedite…" at bounding box center [430, 328] width 346 height 49
paste input "997."
type input "997.99"
click at [398, 280] on div "Smartfon realme 14T 5G (8/256GB / Lightning Purple) 1199.00 zł" at bounding box center [352, 271] width 124 height 17
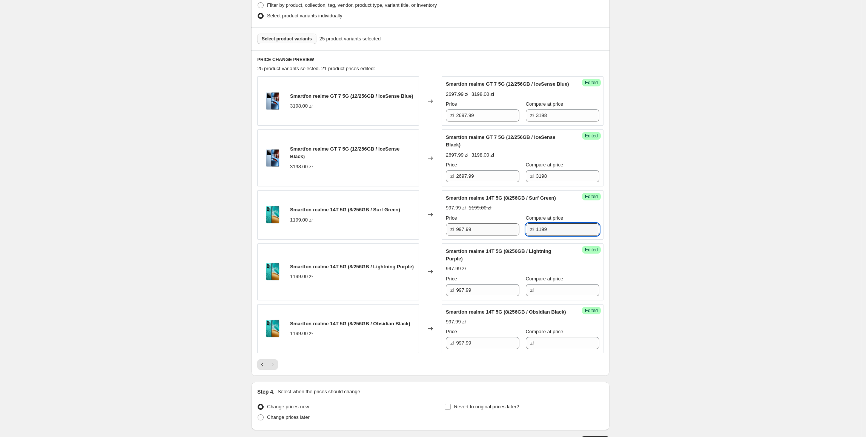
drag, startPoint x: 553, startPoint y: 236, endPoint x: 503, endPoint y: 236, distance: 50.2
click at [503, 235] on div "Price zł 997.99 Compare at price zł 1199" at bounding box center [523, 224] width 154 height 21
click at [559, 291] on div "Compare at price zł" at bounding box center [563, 285] width 74 height 21
click at [562, 296] on input "Compare at price" at bounding box center [567, 290] width 63 height 12
paste input "1199"
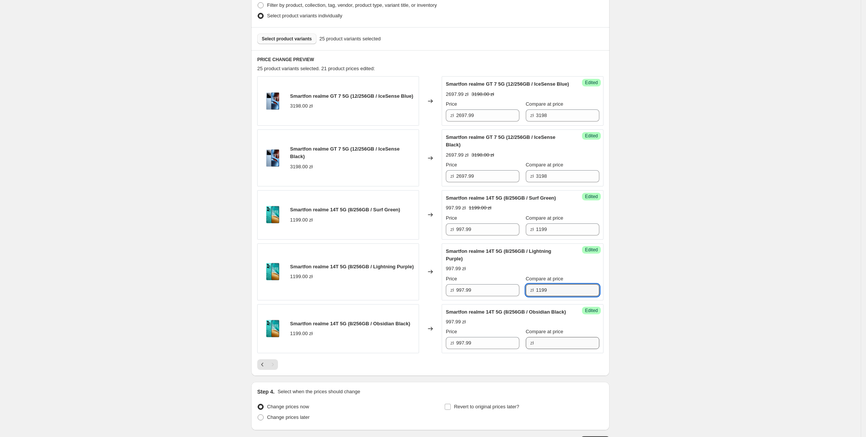
type input "1199"
click at [559, 349] on input "Compare at price" at bounding box center [567, 343] width 63 height 12
paste input "1199"
type input "1199"
click at [658, 254] on div "Create new price [MEDICAL_DATA]. This page is ready Create new price [MEDICAL_D…" at bounding box center [430, 145] width 861 height 693
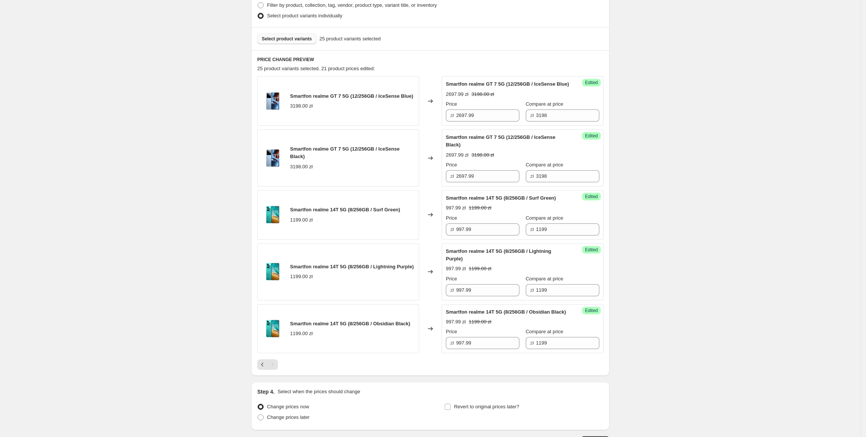
scroll to position [273, 0]
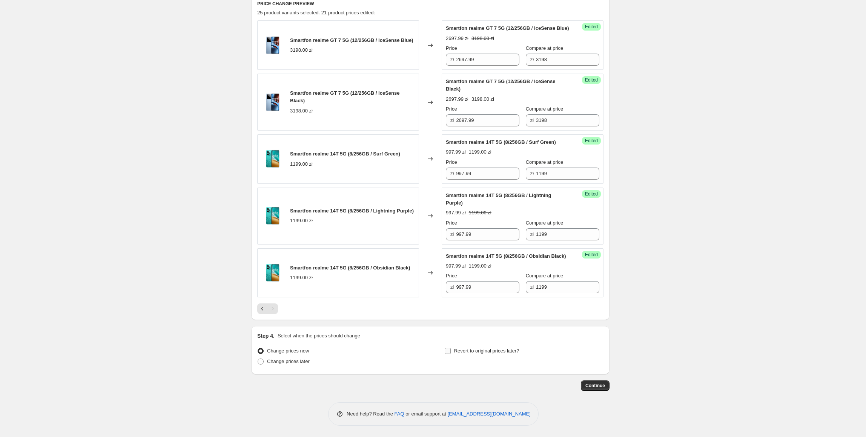
click at [489, 348] on span "Revert to original prices later?" at bounding box center [486, 351] width 65 height 6
click at [451, 348] on input "Revert to original prices later?" at bounding box center [448, 351] width 6 height 6
checkbox input "true"
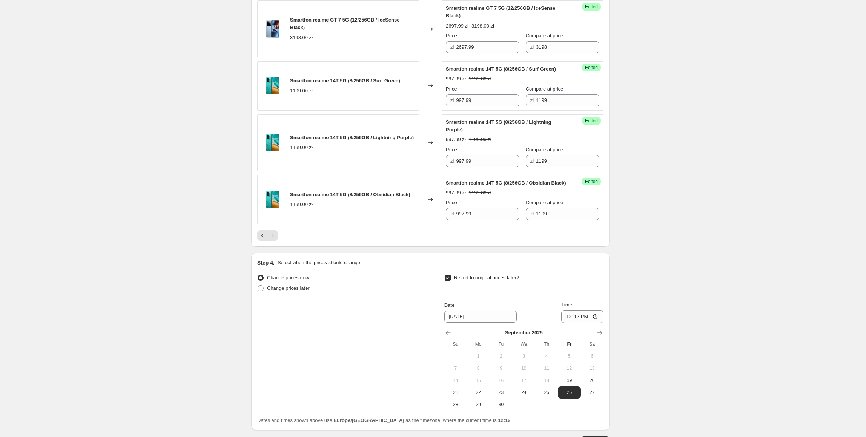
scroll to position [337, 0]
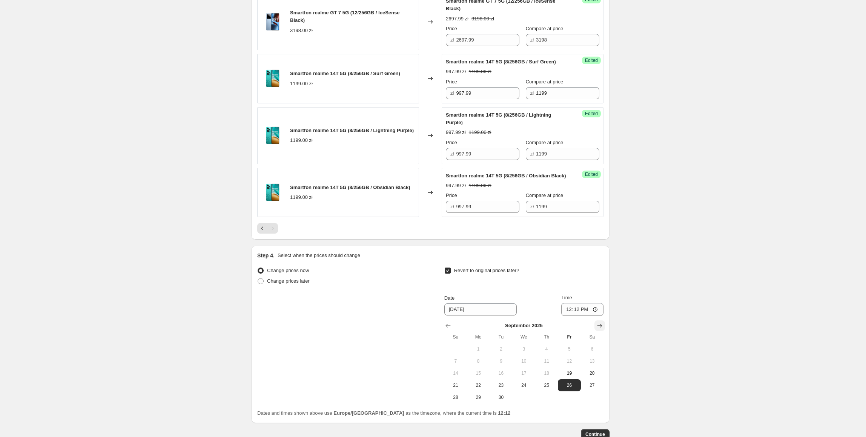
click at [600, 329] on icon "Show next month, October 2025" at bounding box center [600, 326] width 8 height 8
click at [553, 352] on span "2" at bounding box center [546, 349] width 17 height 6
type input "[DATE]"
click at [580, 316] on input "12:12" at bounding box center [582, 309] width 42 height 13
type input "23:55"
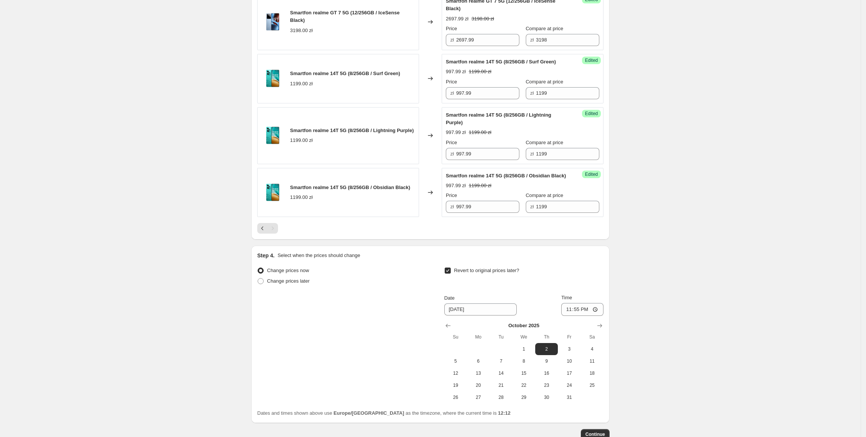
click at [654, 346] on div "Create new price [MEDICAL_DATA]. This page is ready Create new price [MEDICAL_D…" at bounding box center [430, 74] width 861 height 822
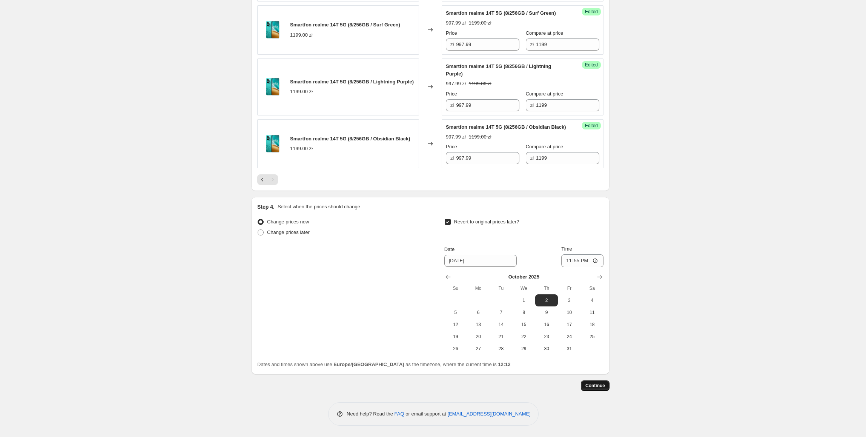
click at [605, 387] on span "Continue" at bounding box center [596, 386] width 20 height 6
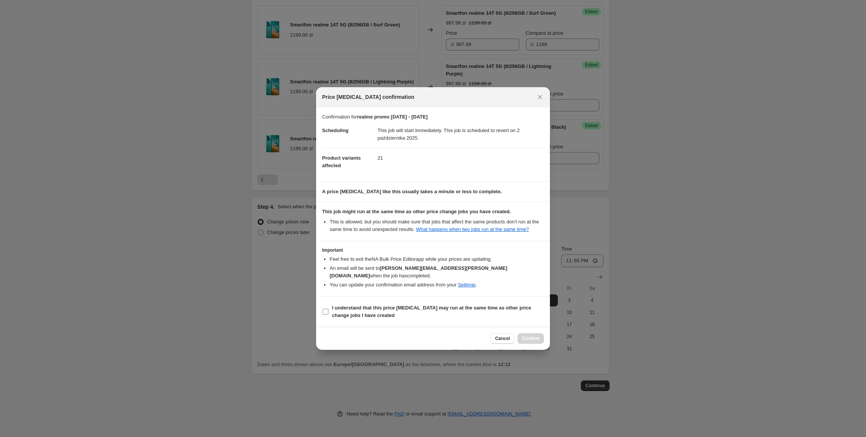
click at [357, 308] on span "I understand that this price [MEDICAL_DATA] may run at the same time as other p…" at bounding box center [438, 311] width 212 height 15
click at [329, 309] on input "I understand that this price [MEDICAL_DATA] may run at the same time as other p…" at bounding box center [326, 312] width 6 height 6
checkbox input "true"
click at [538, 335] on span "Confirm" at bounding box center [530, 338] width 17 height 6
